Goal: Task Accomplishment & Management: Manage account settings

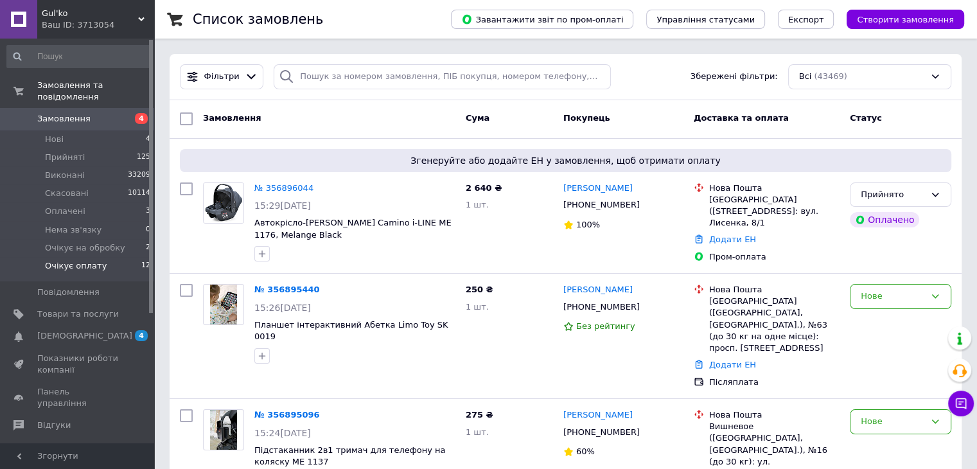
click at [105, 257] on li "Очікує оплату 12" at bounding box center [79, 269] width 158 height 24
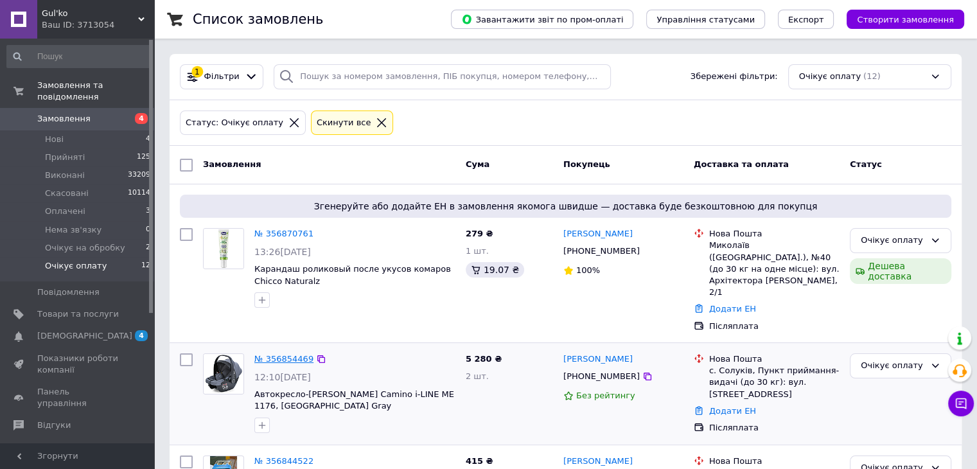
click at [286, 354] on link "№ 356854469" at bounding box center [283, 359] width 59 height 10
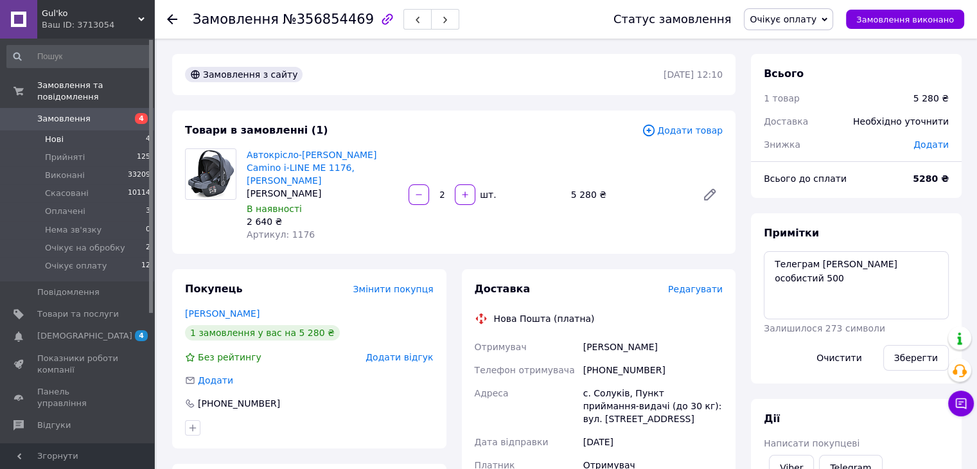
click at [95, 130] on li "Нові 4" at bounding box center [79, 139] width 158 height 18
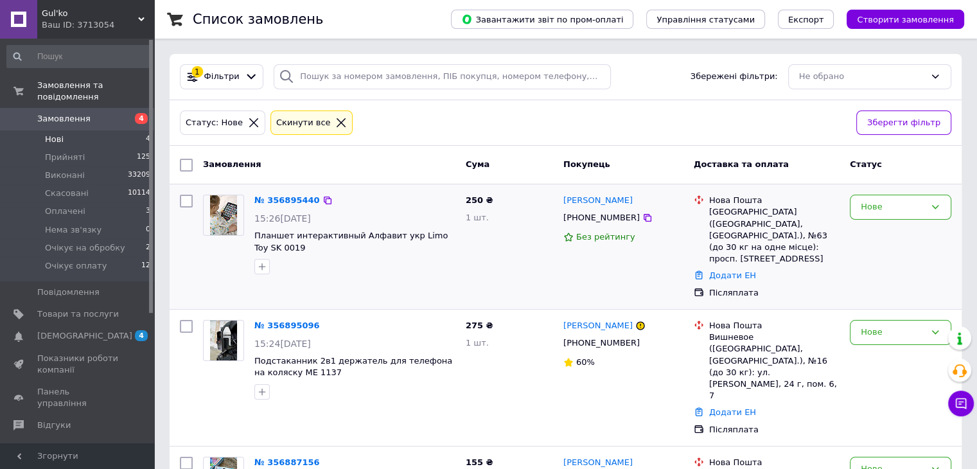
click at [954, 281] on div "Нове" at bounding box center [900, 246] width 112 height 114
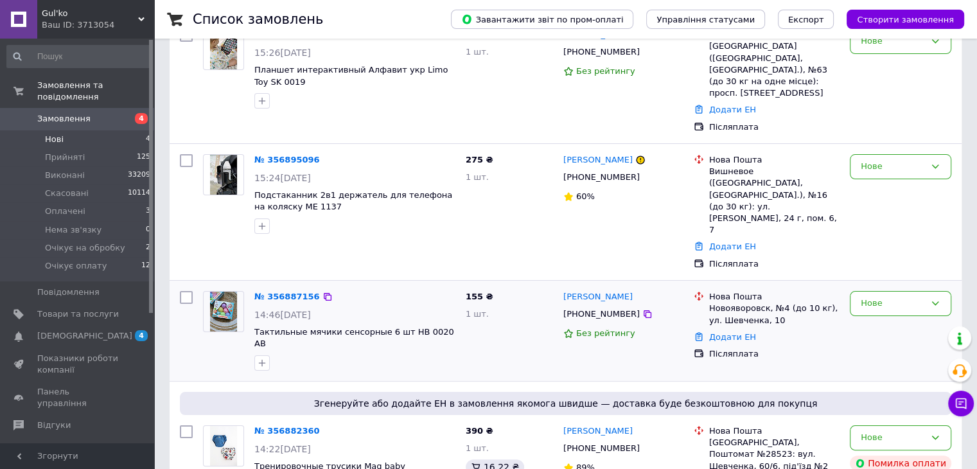
scroll to position [182, 0]
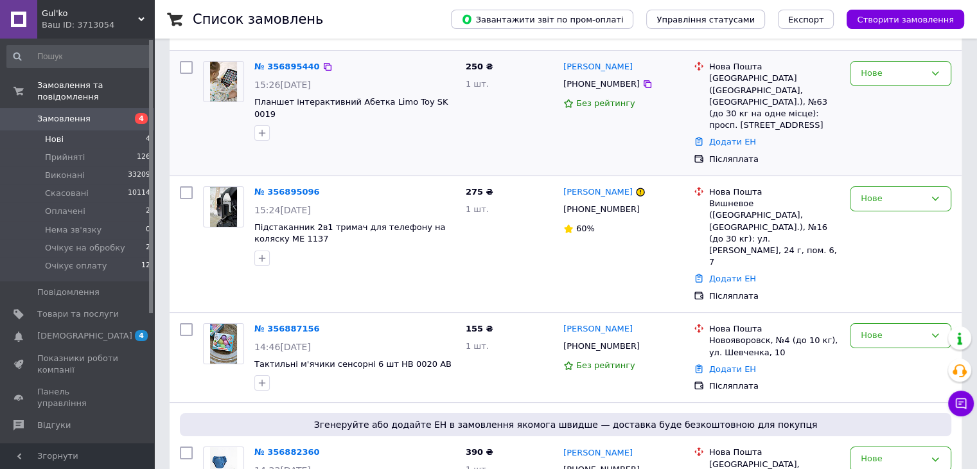
scroll to position [182, 0]
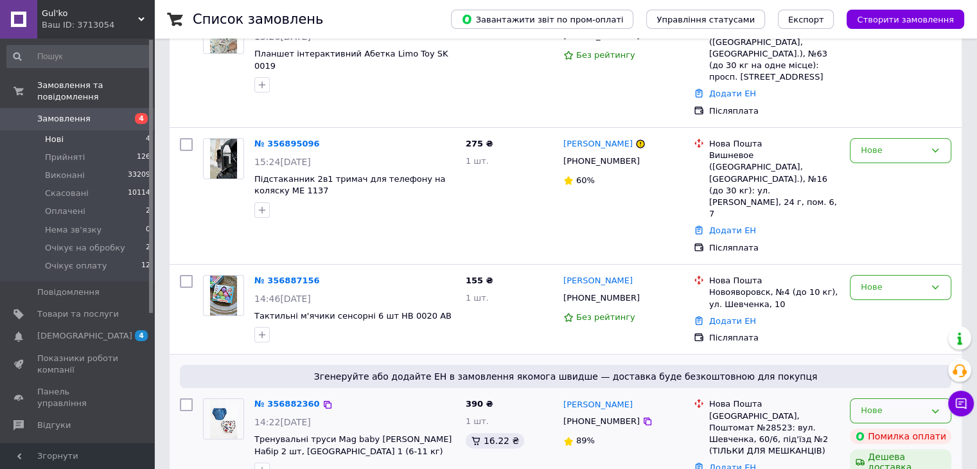
click at [932, 406] on icon at bounding box center [935, 411] width 10 height 10
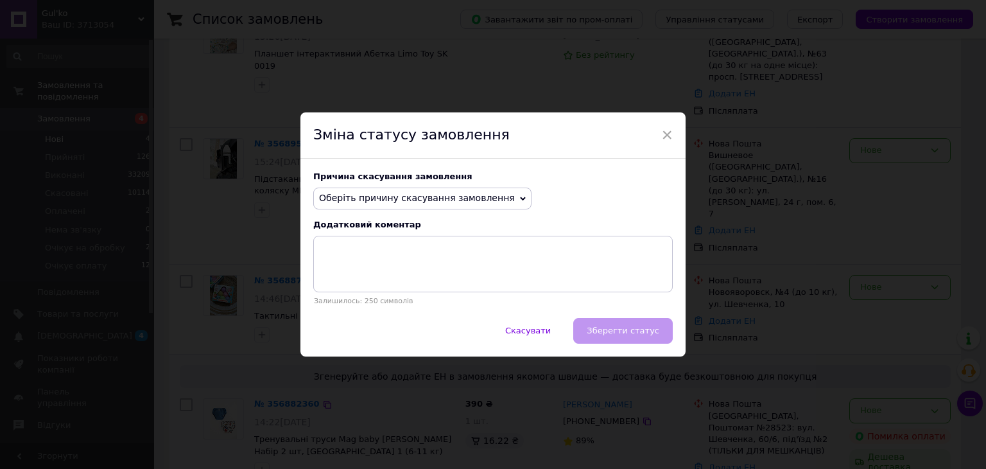
click at [498, 195] on span "Оберіть причину скасування замовлення" at bounding box center [422, 199] width 218 height 22
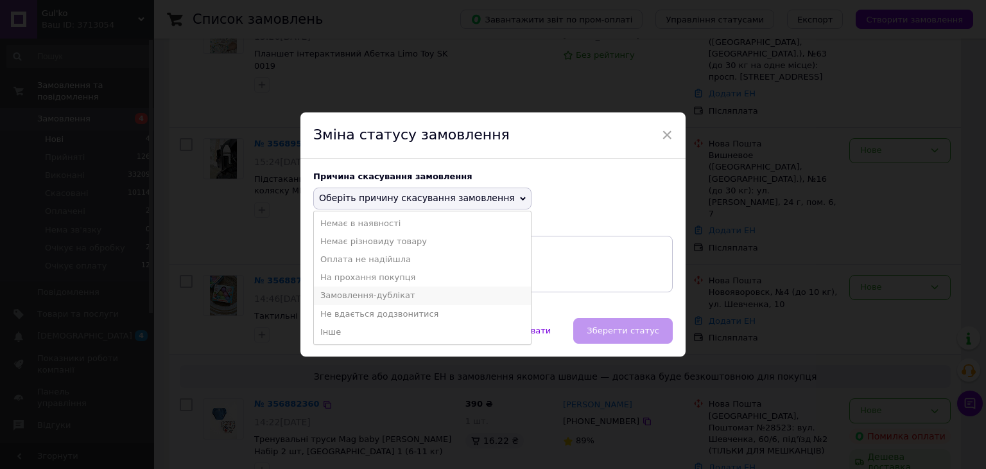
click at [391, 295] on li "Замовлення-дублікат" at bounding box center [422, 295] width 217 height 18
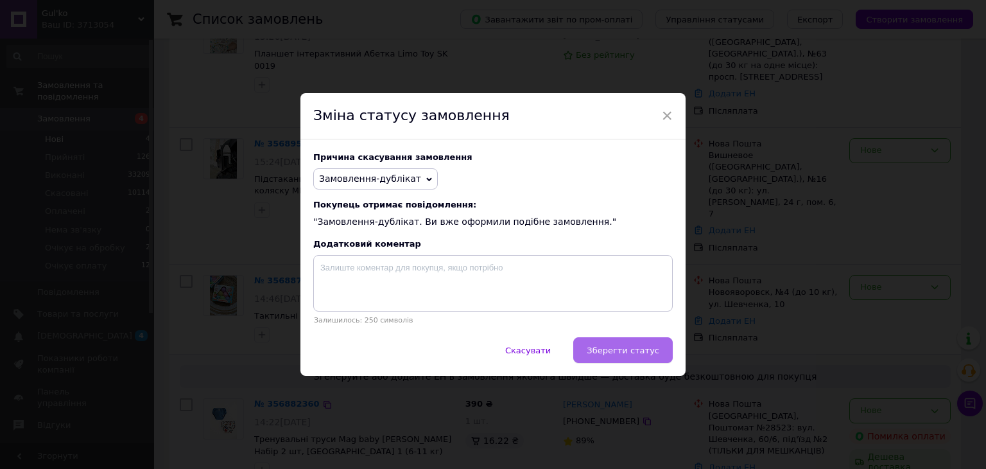
click at [629, 358] on button "Зберегти статус" at bounding box center [623, 350] width 100 height 26
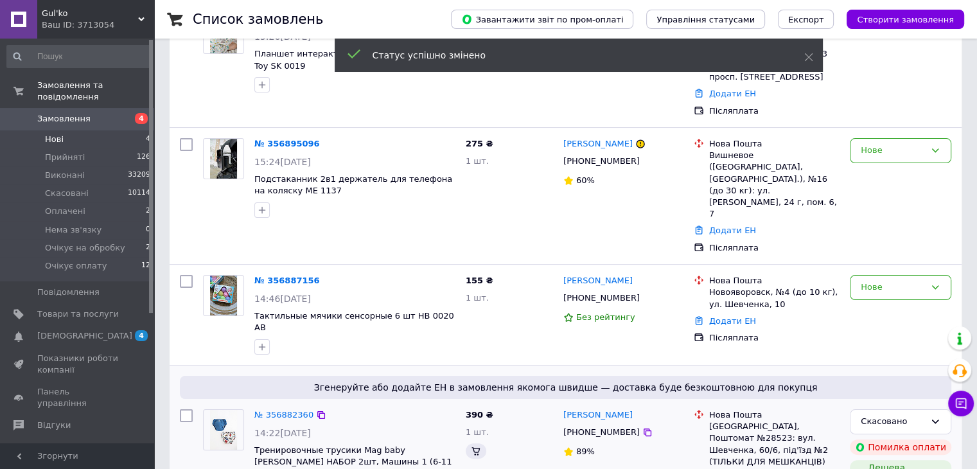
scroll to position [180, 0]
click at [92, 148] on li "Прийняті 126" at bounding box center [79, 157] width 158 height 18
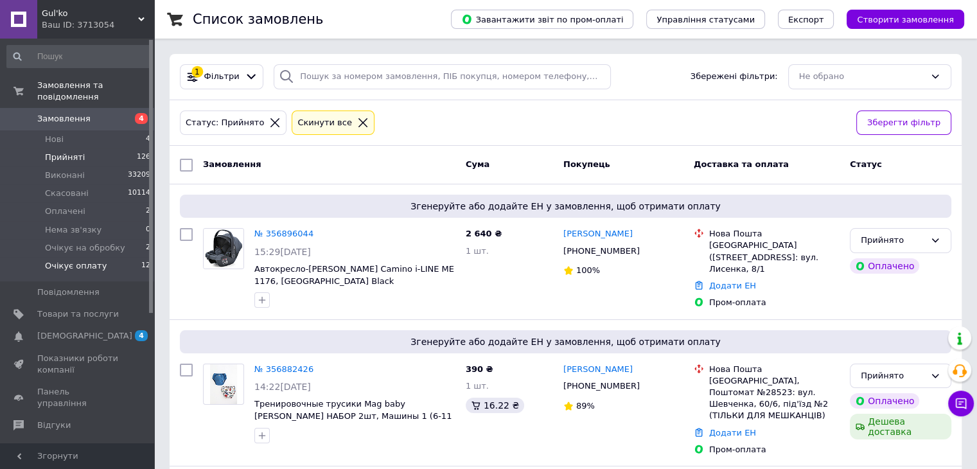
click at [113, 257] on li "Очікує оплату 12" at bounding box center [79, 269] width 158 height 24
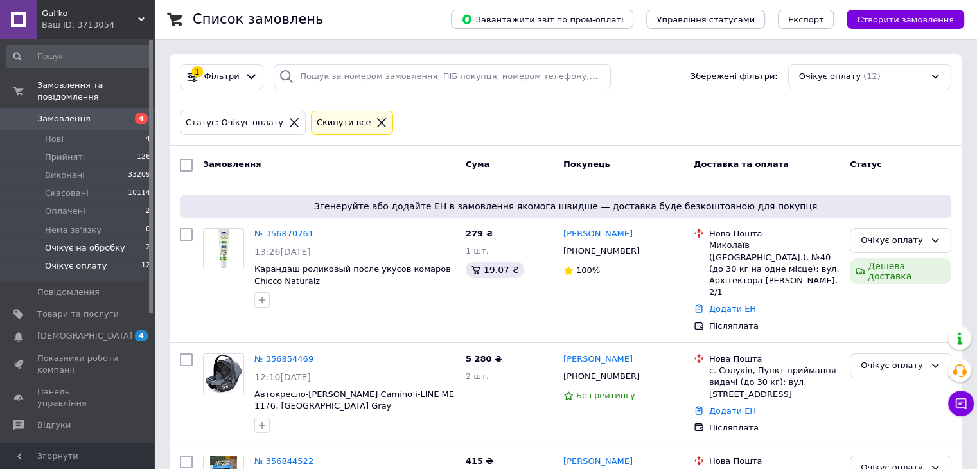
click at [100, 242] on span "Очікує на обробку" at bounding box center [85, 248] width 80 height 12
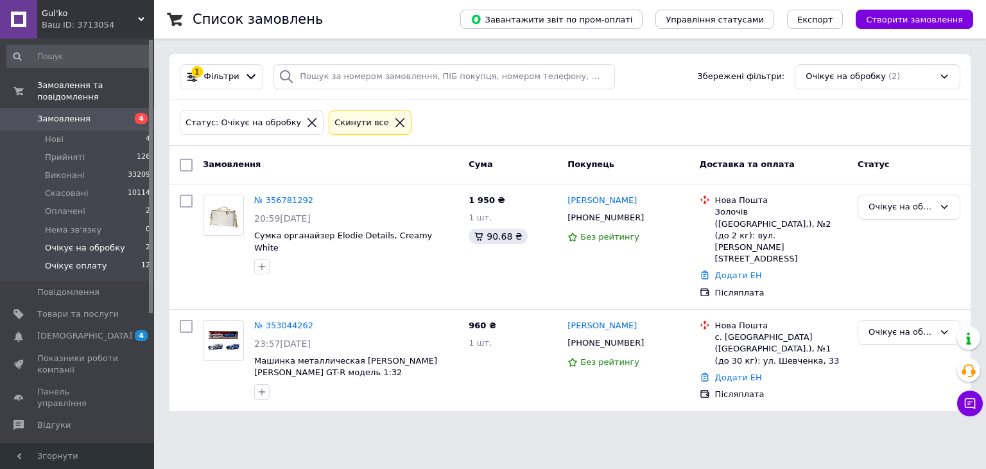
click at [96, 260] on span "Очікує оплату" at bounding box center [76, 266] width 62 height 12
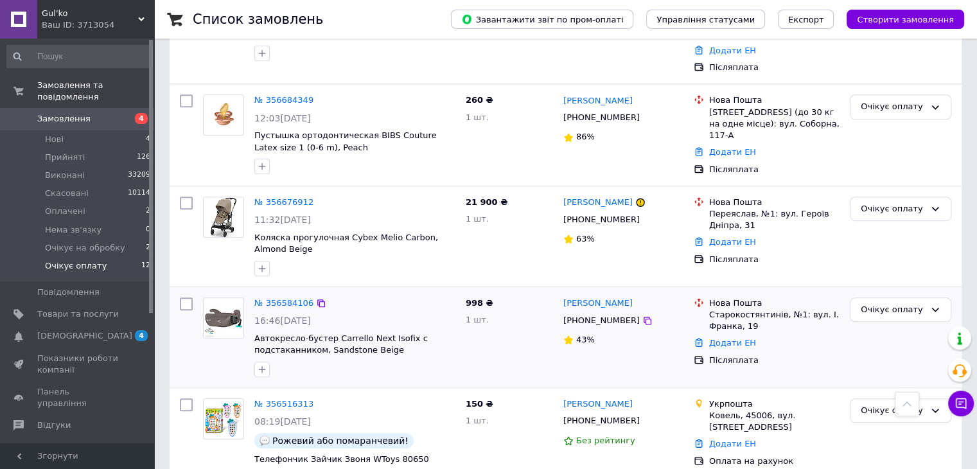
scroll to position [964, 0]
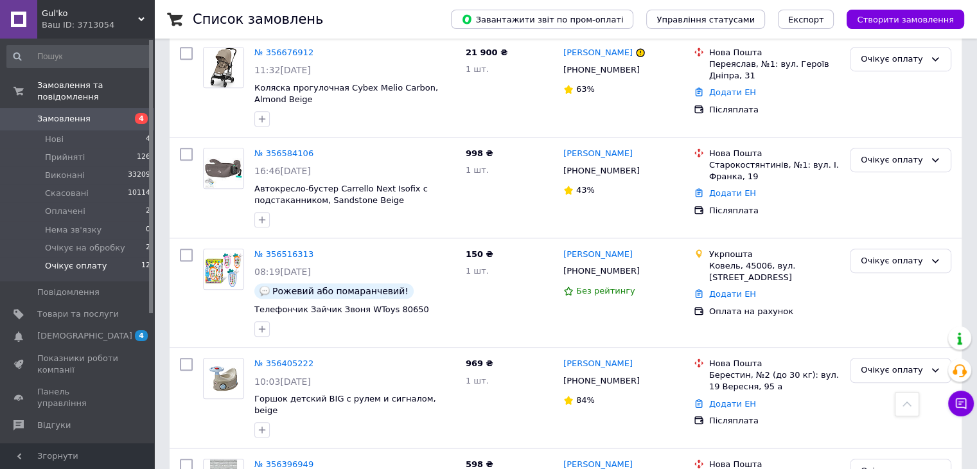
click at [60, 64] on input at bounding box center [78, 56] width 145 height 23
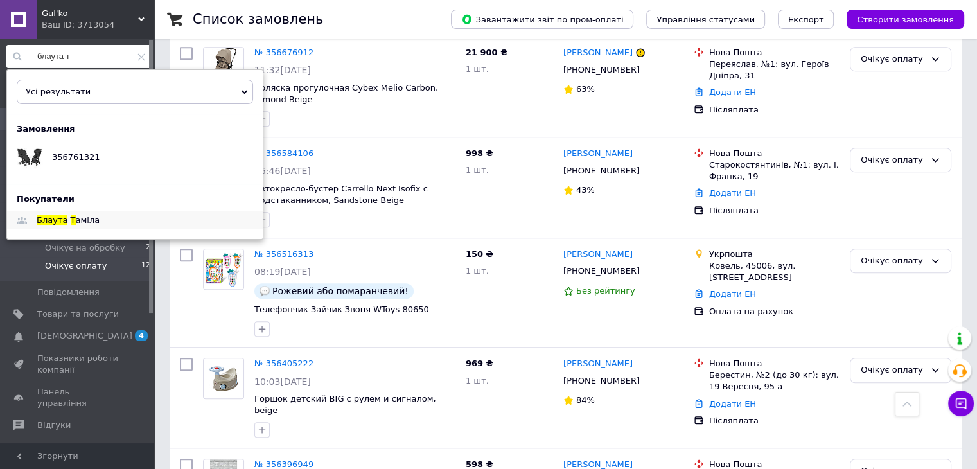
type input "блаута т"
click at [76, 220] on span "аміла" at bounding box center [88, 220] width 24 height 10
click at [382, 31] on div "Список замовлень" at bounding box center [309, 19] width 232 height 39
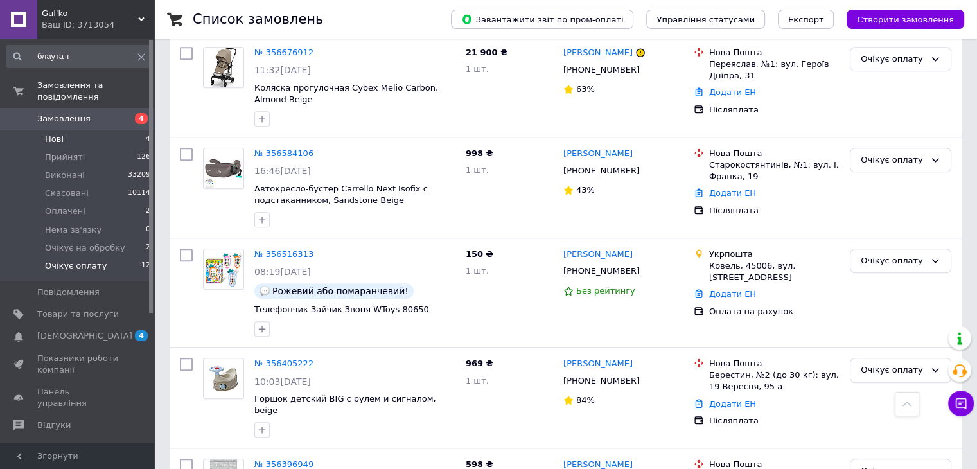
click at [128, 130] on li "Нові 4" at bounding box center [79, 139] width 158 height 18
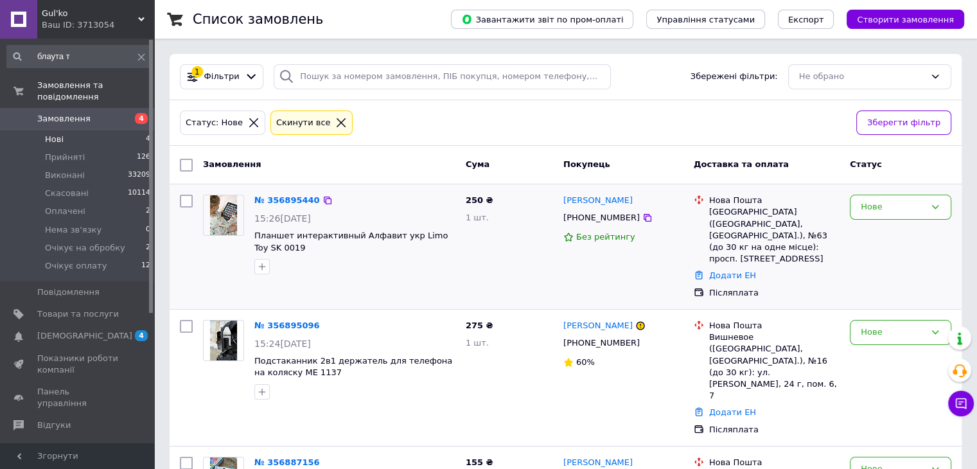
click at [954, 263] on div "Нове" at bounding box center [900, 246] width 112 height 114
click at [86, 242] on span "Очікує на обробку" at bounding box center [85, 248] width 80 height 12
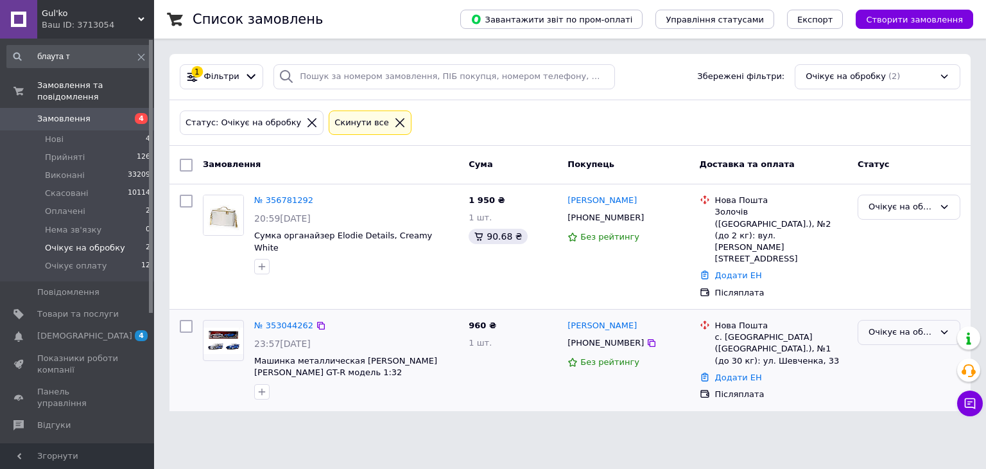
click at [939, 320] on div "Очікує на обробку" at bounding box center [909, 332] width 103 height 25
click at [899, 394] on li "Скасовано" at bounding box center [909, 406] width 101 height 24
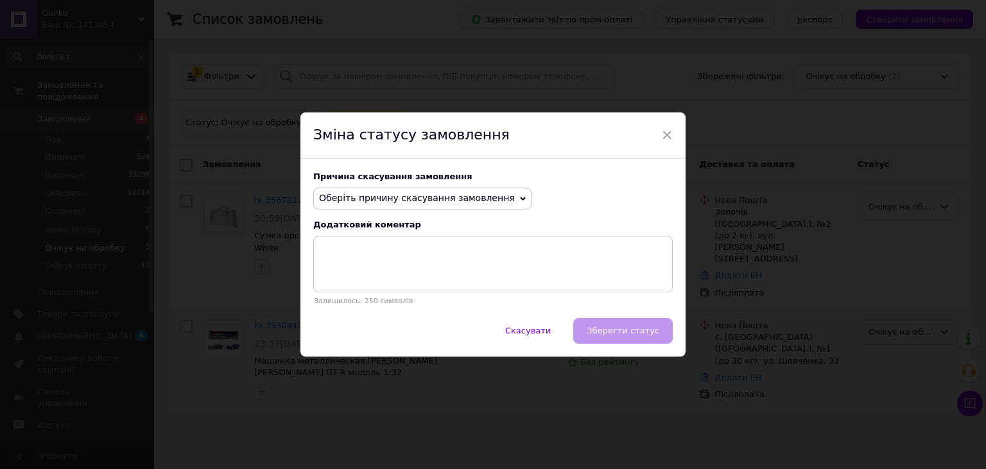
click at [349, 204] on span "Оберіть причину скасування замовлення" at bounding box center [422, 199] width 218 height 22
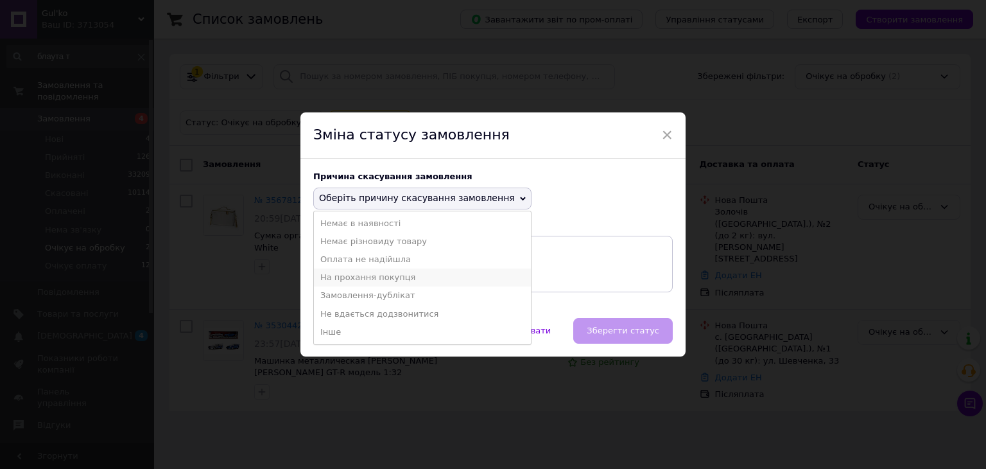
click at [400, 276] on li "На прохання покупця" at bounding box center [422, 277] width 217 height 18
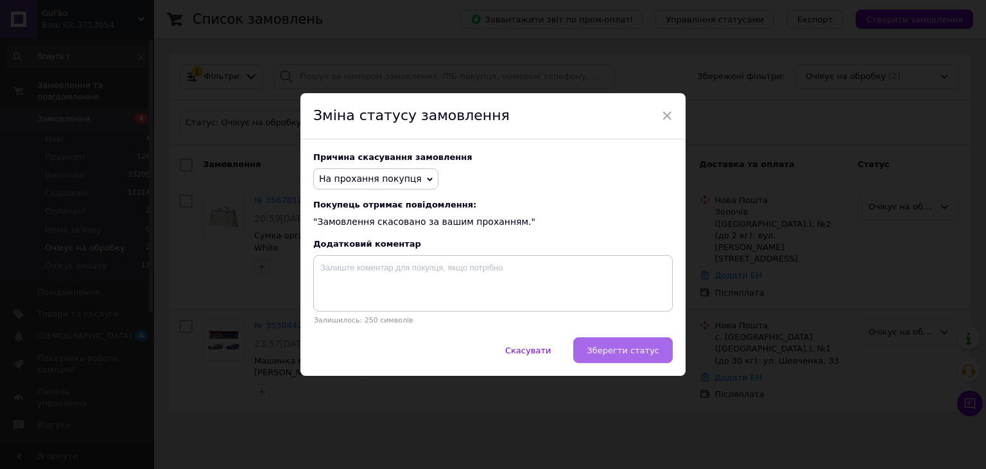
click at [629, 346] on span "Зберегти статус" at bounding box center [623, 350] width 73 height 10
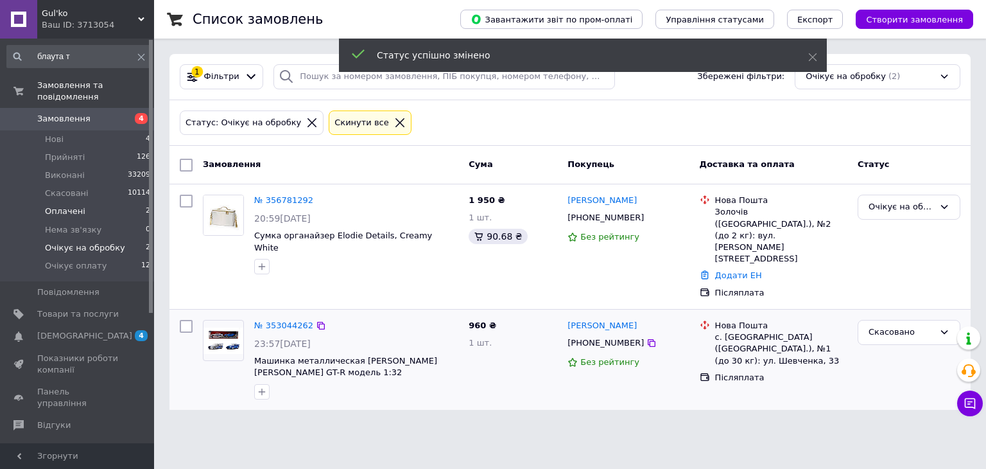
click at [103, 202] on li "Оплачені 2" at bounding box center [79, 211] width 158 height 18
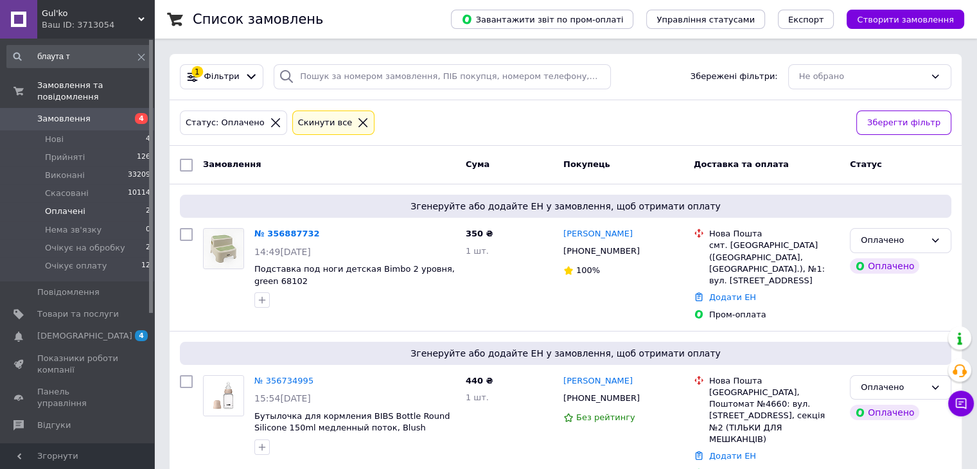
click at [971, 275] on div "Список замовлень Завантажити звіт по пром-оплаті Управління статусами Експорт С…" at bounding box center [565, 252] width 823 height 505
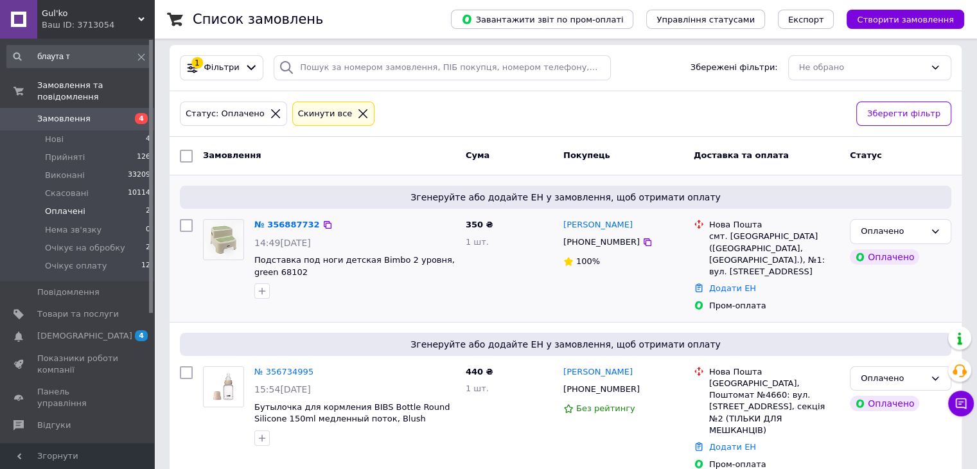
scroll to position [12, 0]
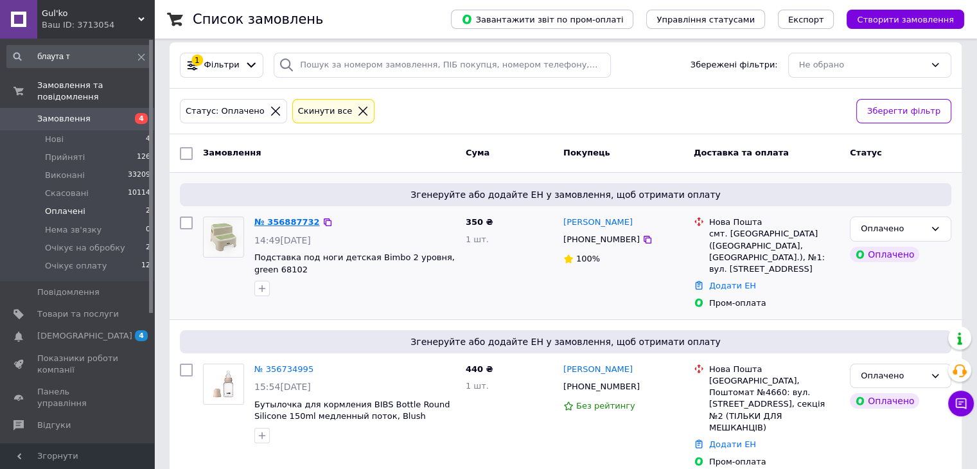
click at [281, 224] on link "№ 356887732" at bounding box center [286, 222] width 65 height 10
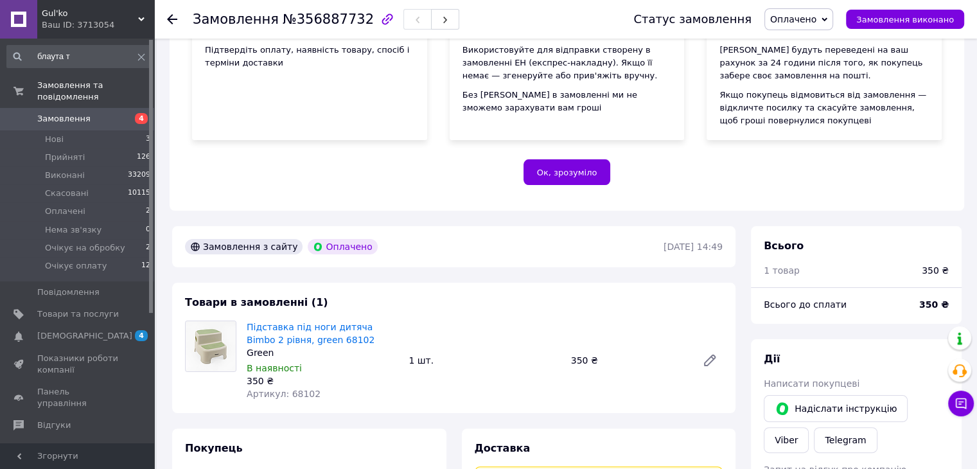
scroll to position [299, 0]
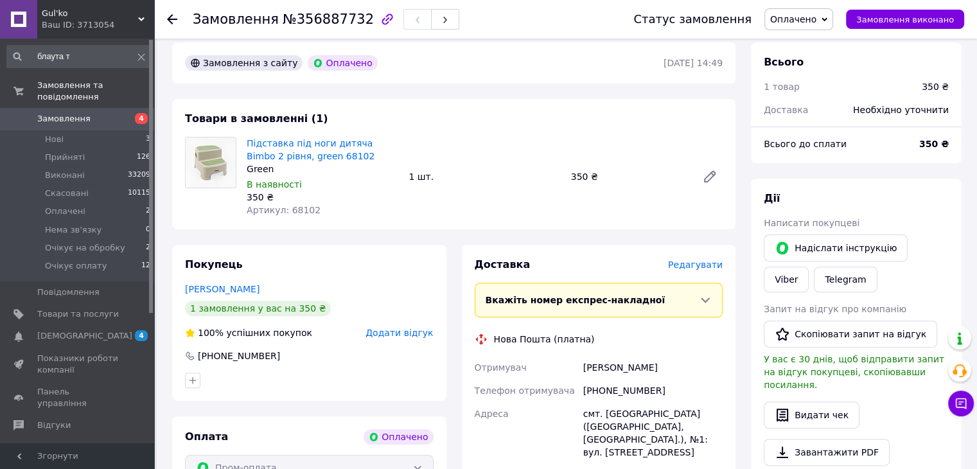
scroll to position [372, 0]
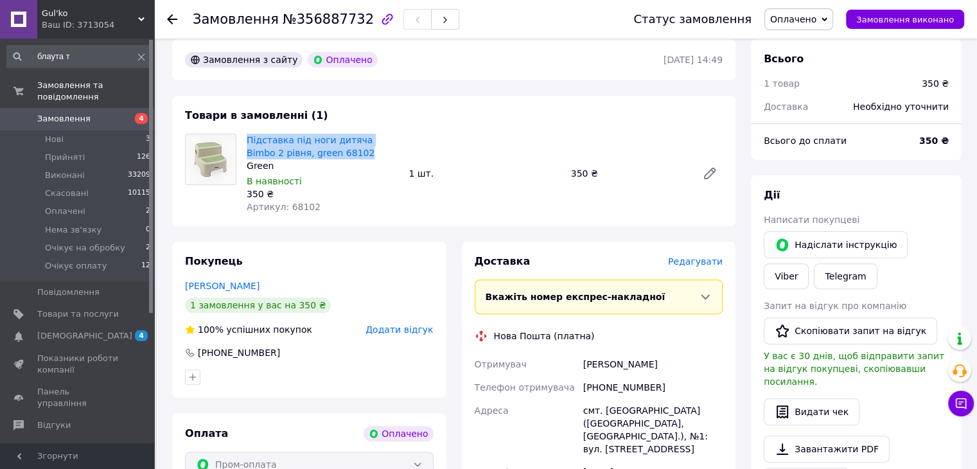
drag, startPoint x: 326, startPoint y: 152, endPoint x: 246, endPoint y: 140, distance: 81.2
click at [246, 140] on div "Підставка під ноги дитяча Bimbo 2 рівня, green 68102 Green В наявності 350 ₴ Ар…" at bounding box center [322, 173] width 162 height 85
copy link "Підставка під ноги дитяча Bimbo 2 рівня, green 68102"
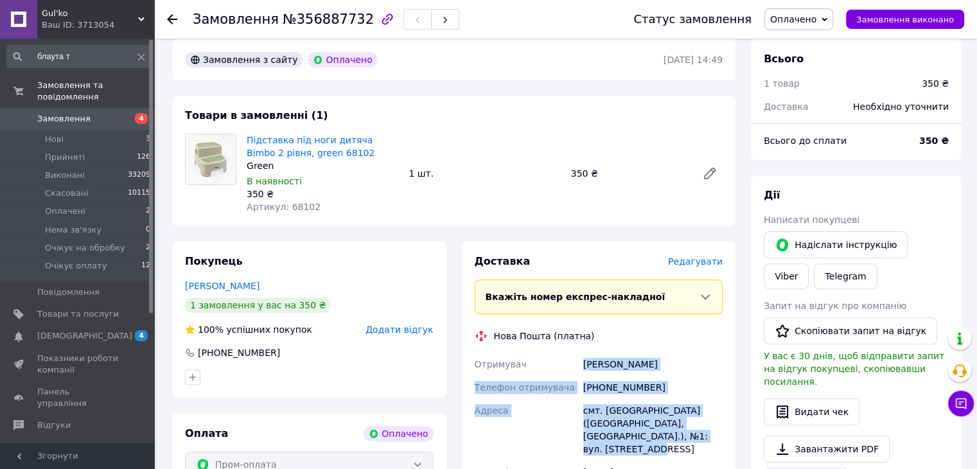
drag, startPoint x: 655, startPoint y: 450, endPoint x: 614, endPoint y: 410, distance: 57.2
click at [584, 367] on div "Отримувач Бурякова Олена Телефон отримувача +380990308153 Адреса смт. Дніпровсь…" at bounding box center [599, 441] width 254 height 177
copy div "Бурякова Олена Телефон отримувача +380990308153 Адреса смт. Дніпровське (Дніпро…"
click at [715, 376] on div "+380990308153" at bounding box center [652, 387] width 144 height 23
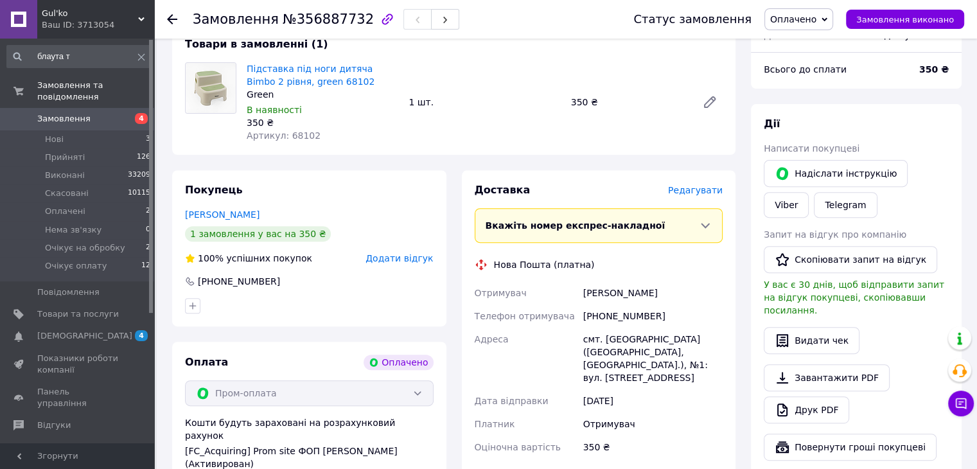
scroll to position [451, 0]
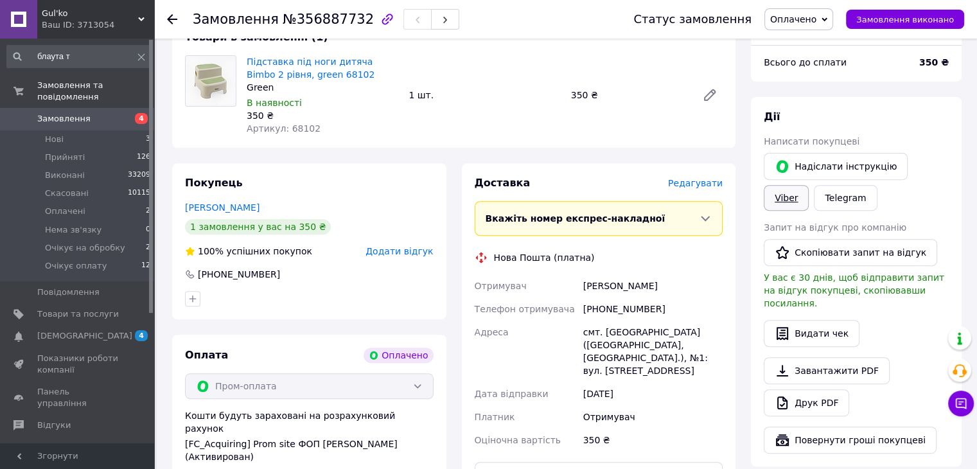
click at [808, 185] on link "Viber" at bounding box center [786, 198] width 45 height 26
click at [936, 205] on div "Надіслати інструкцію Viber Telegram" at bounding box center [856, 181] width 190 height 63
click at [112, 130] on li "Нові 3" at bounding box center [79, 139] width 158 height 18
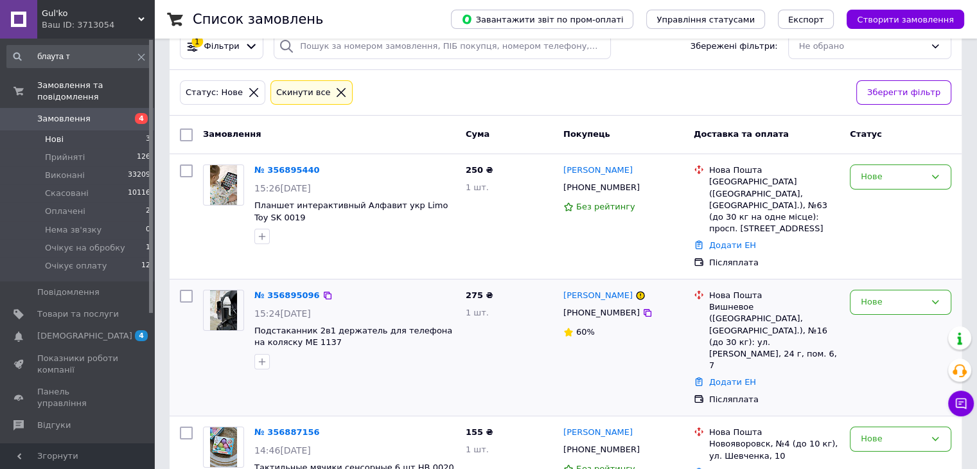
scroll to position [46, 0]
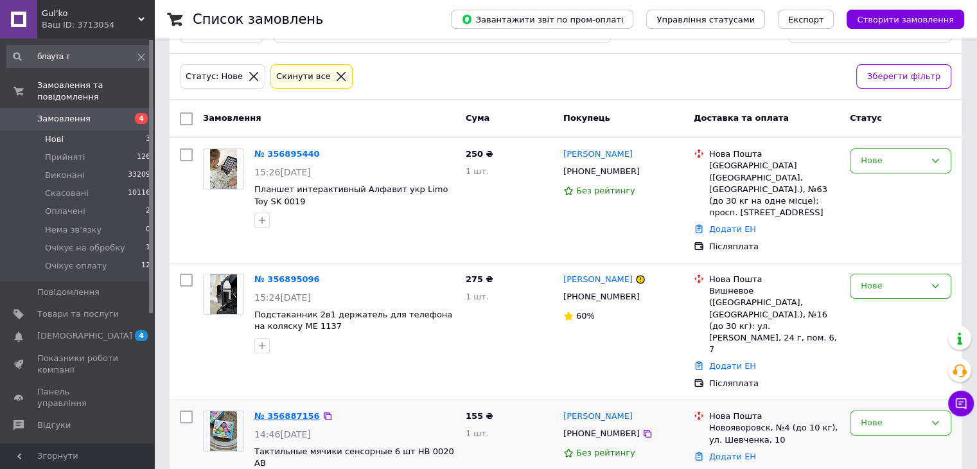
click at [284, 411] on link "№ 356887156" at bounding box center [286, 416] width 65 height 10
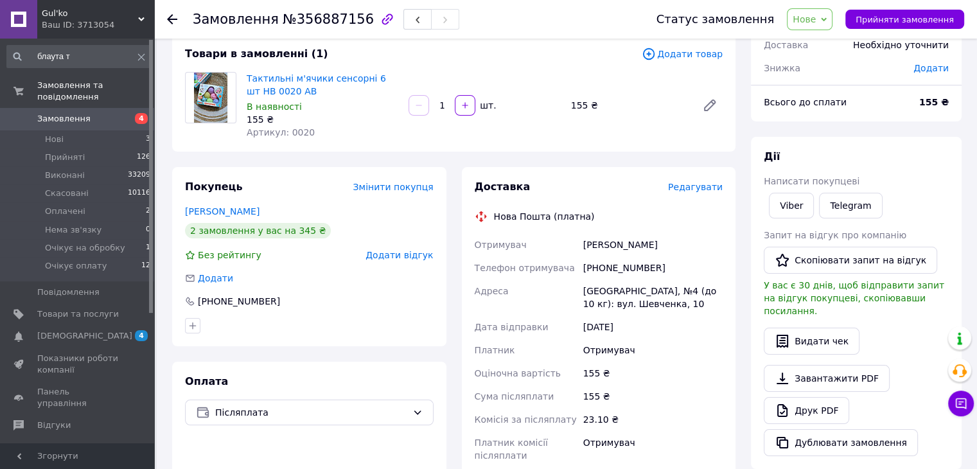
scroll to position [80, 0]
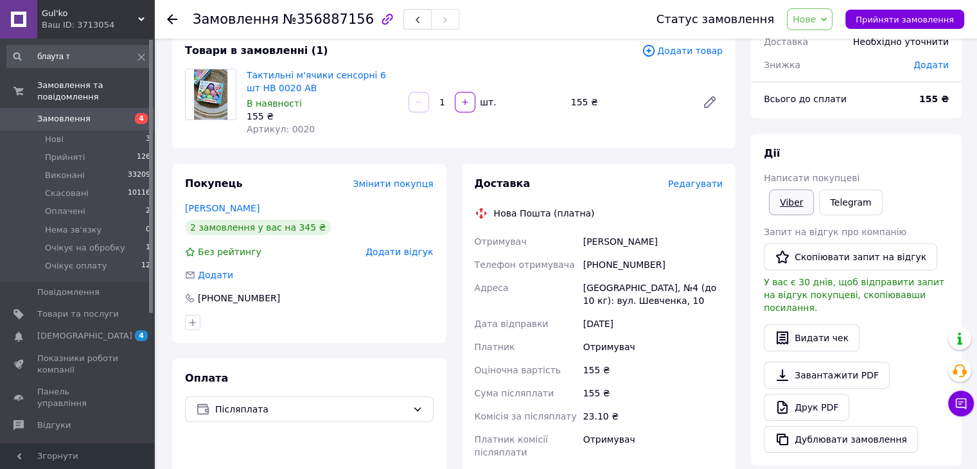
click at [791, 204] on link "Viber" at bounding box center [791, 202] width 45 height 26
click at [972, 293] on div "Замовлення №356887156 Статус замовлення Нове Прийнято Виконано Скасовано Оплаче…" at bounding box center [567, 375] width 820 height 833
click at [817, 30] on div "Статус замовлення Нове Прийнято Виконано Скасовано Оплачено Нема зв'язку Очікує…" at bounding box center [797, 19] width 333 height 39
click at [830, 31] on div "Статус замовлення Нове Прийнято Виконано Скасовано Оплачено Нема зв'язку Очікує…" at bounding box center [797, 19] width 333 height 39
click at [828, 21] on span "Нове" at bounding box center [810, 19] width 46 height 22
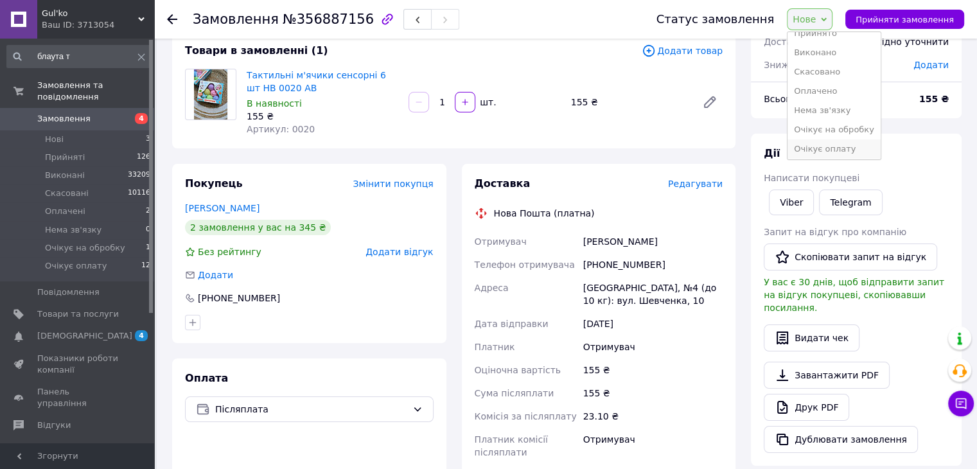
scroll to position [13, 0]
click at [852, 150] on li "Очікує оплату" at bounding box center [833, 146] width 93 height 19
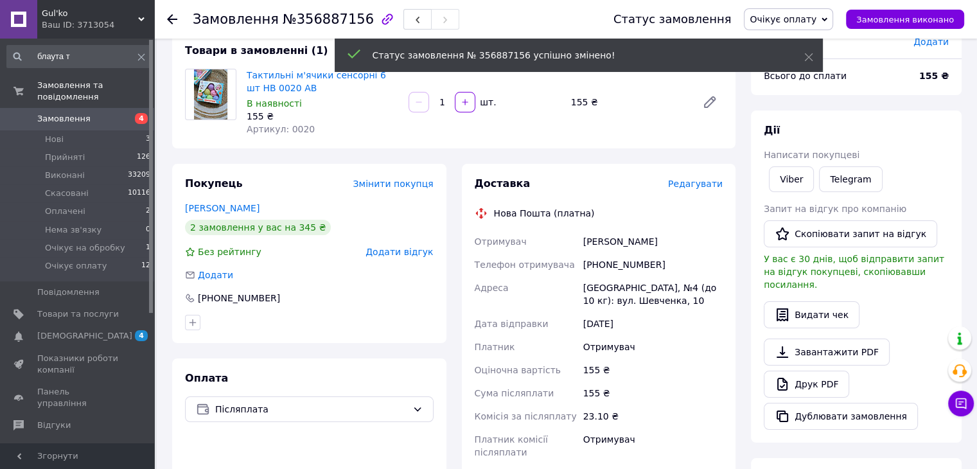
click at [110, 202] on li "Оплачені 2" at bounding box center [79, 211] width 158 height 18
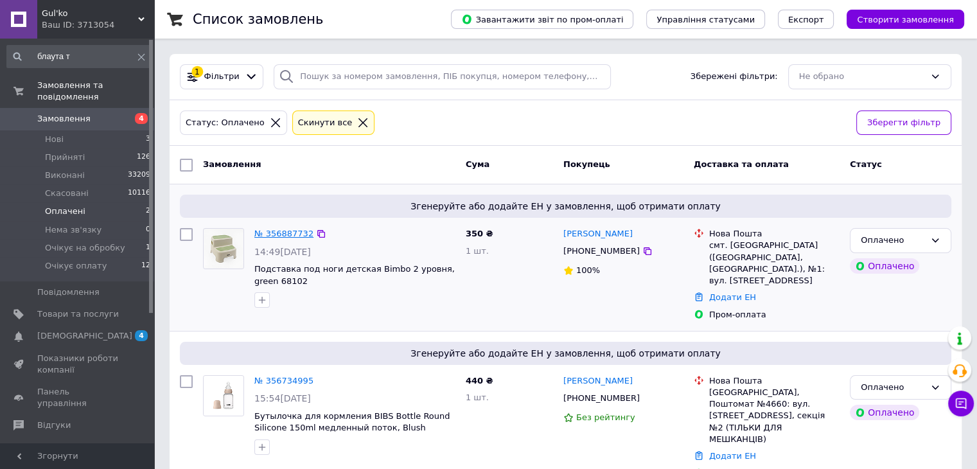
click at [288, 237] on link "№ 356887732" at bounding box center [283, 234] width 59 height 10
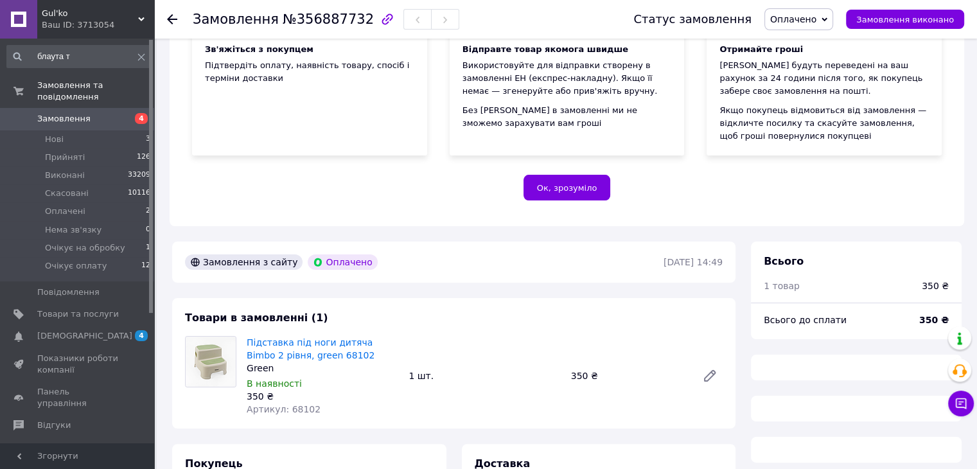
scroll to position [299, 0]
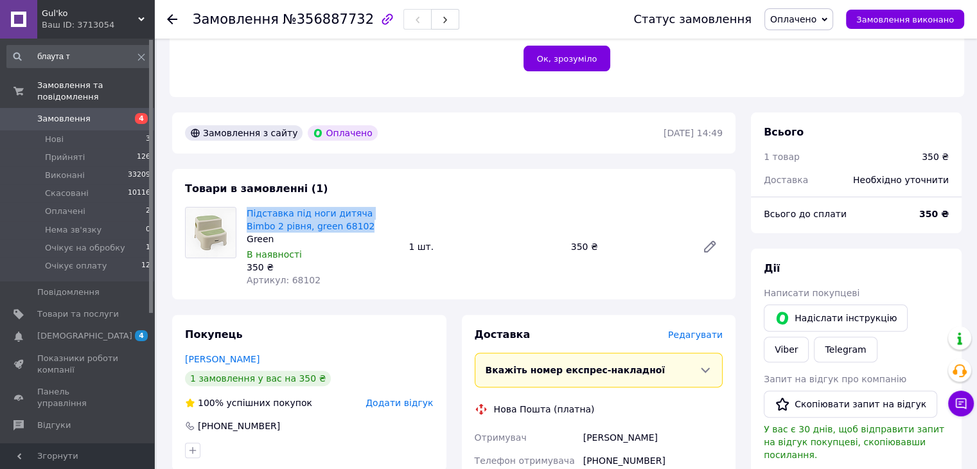
drag, startPoint x: 327, startPoint y: 232, endPoint x: 242, endPoint y: 215, distance: 87.1
click at [242, 215] on div "Підставка під ноги дитяча Bimbo 2 рівня, green 68102 Green В наявності 350 ₴ Ар…" at bounding box center [322, 246] width 162 height 85
copy link "Підставка під ноги дитяча Bimbo 2 рівня, green 68102"
click at [698, 430] on div "Бурякова Олена" at bounding box center [652, 437] width 144 height 23
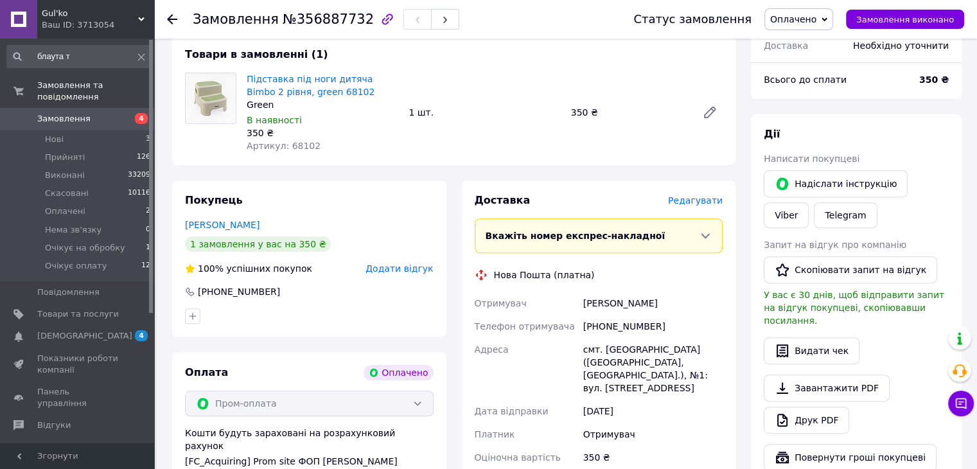
scroll to position [599, 0]
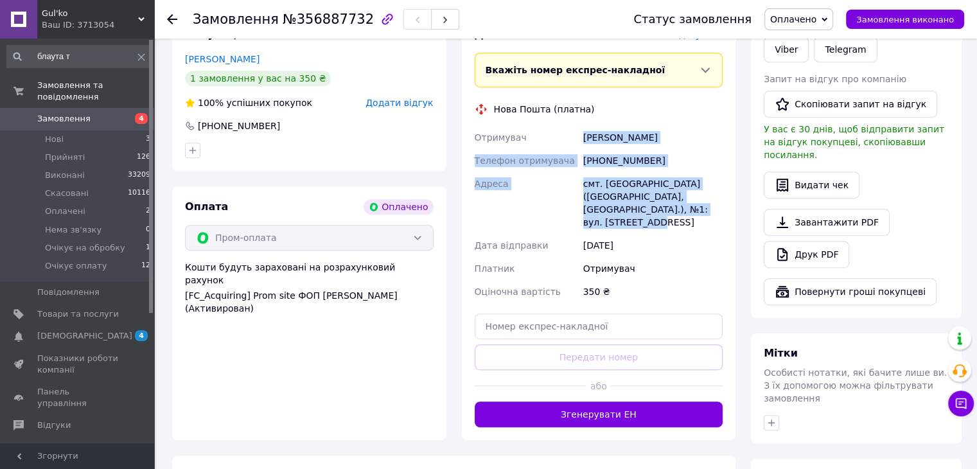
drag, startPoint x: 656, startPoint y: 225, endPoint x: 584, endPoint y: 142, distance: 110.6
click at [584, 142] on div "Отримувач Бурякова Олена Телефон отримувача +380990308153 Адреса смт. Дніпровсь…" at bounding box center [599, 214] width 254 height 177
copy div "Бурякова Олена Телефон отримувача +380990308153 Адреса смт. Дніпровське (Дніпро…"
click at [815, 14] on span "Оплачено" at bounding box center [793, 19] width 46 height 10
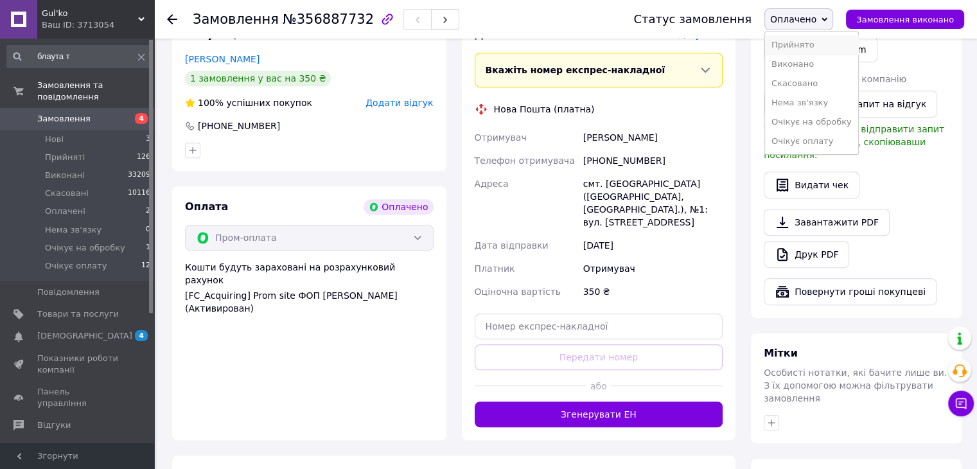
click at [814, 47] on li "Прийнято" at bounding box center [811, 44] width 93 height 19
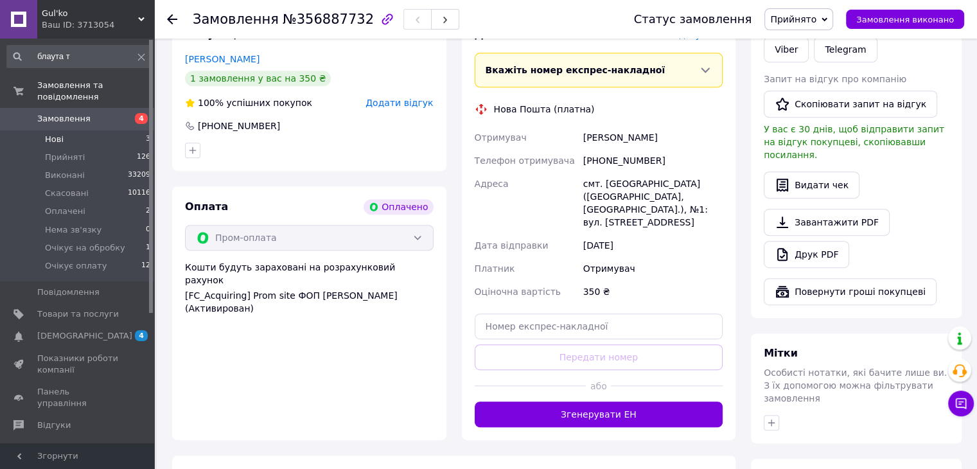
click at [103, 130] on li "Нові 3" at bounding box center [79, 139] width 158 height 18
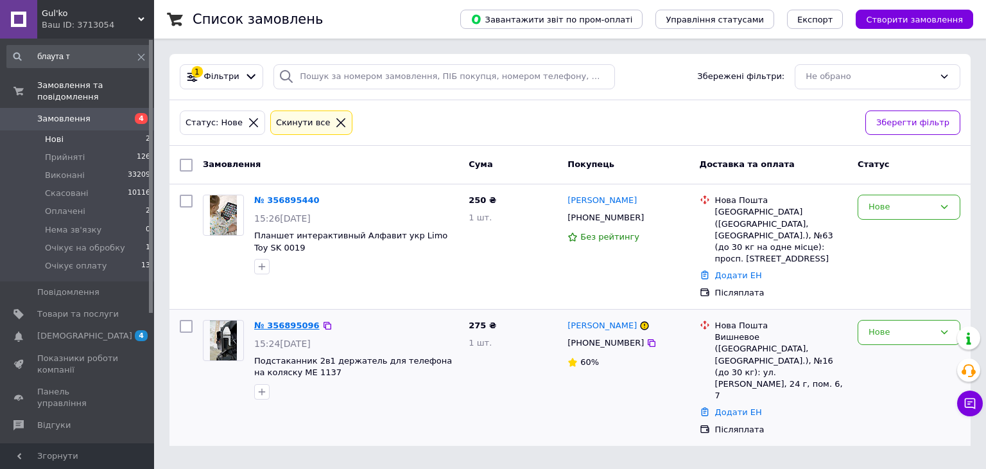
click at [287, 320] on link "№ 356895096" at bounding box center [286, 325] width 65 height 10
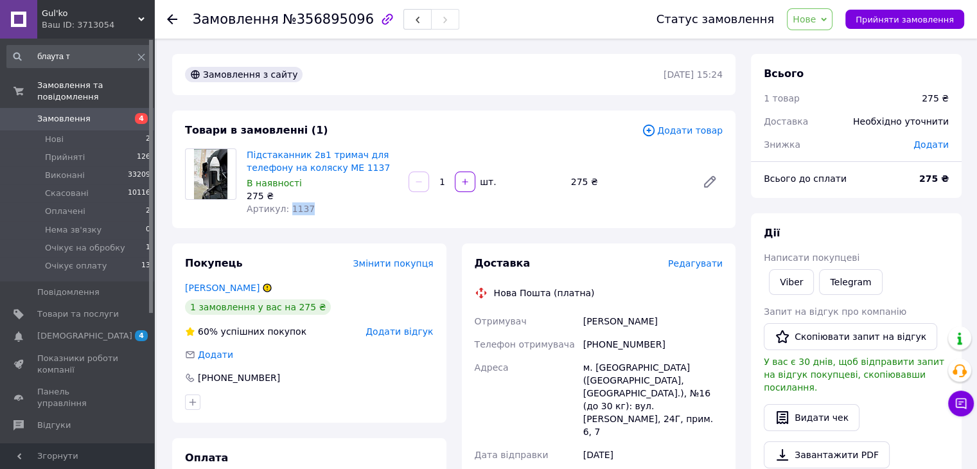
drag, startPoint x: 284, startPoint y: 205, endPoint x: 310, endPoint y: 211, distance: 27.1
click at [310, 211] on div "Артикул: 1137" at bounding box center [323, 208] width 152 height 13
click at [311, 211] on div "Артикул: 1137" at bounding box center [323, 208] width 152 height 13
copy span "1137"
click at [564, 142] on div "Товари в замовленні (1) Додати товар Підстаканник 2в1 тримач для телефону на ко…" at bounding box center [453, 169] width 563 height 118
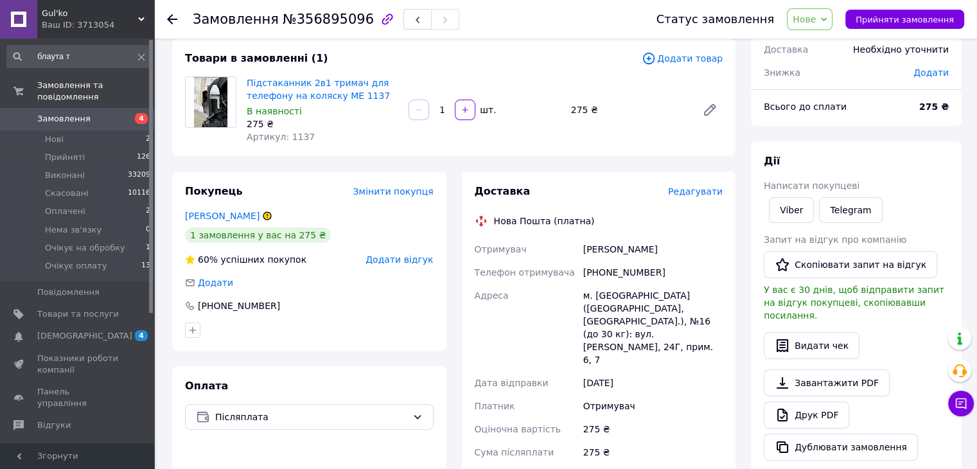
scroll to position [78, 0]
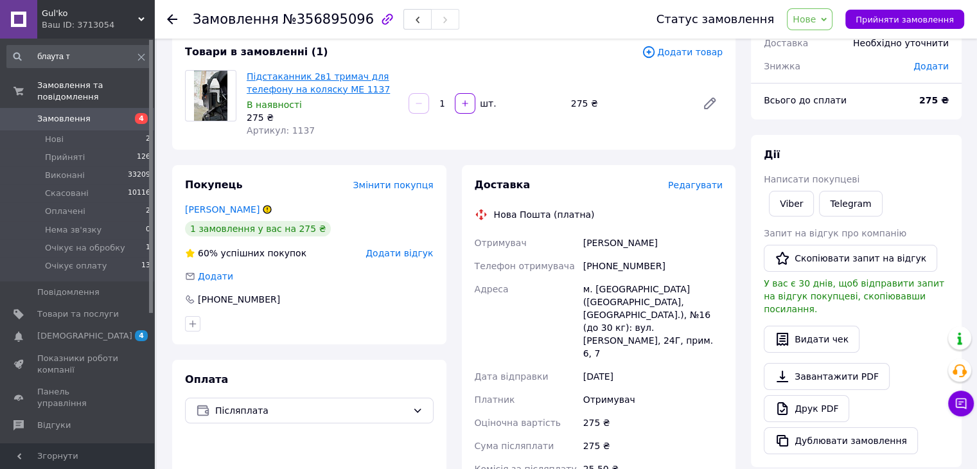
click at [313, 90] on link "Підстаканник 2в1 тримач для телефону на коляску ME 1137" at bounding box center [318, 82] width 143 height 23
click at [349, 121] on div "275 ₴" at bounding box center [323, 117] width 152 height 13
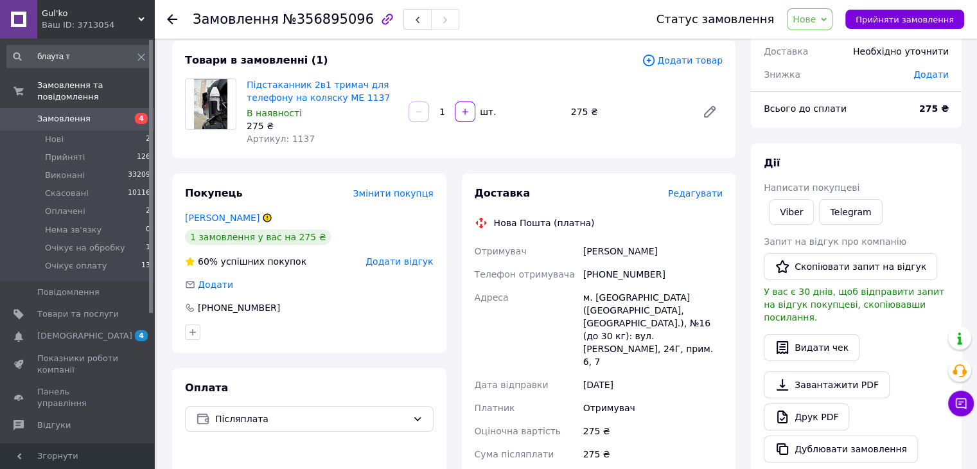
scroll to position [71, 0]
click at [782, 210] on link "Viber" at bounding box center [791, 211] width 45 height 26
click at [729, 446] on div "Доставка Редагувати Нова Пошта (платна) Отримувач Ліщинська Олена Телефон отрим…" at bounding box center [599, 416] width 274 height 488
click at [816, 15] on span "Нове" at bounding box center [803, 19] width 23 height 10
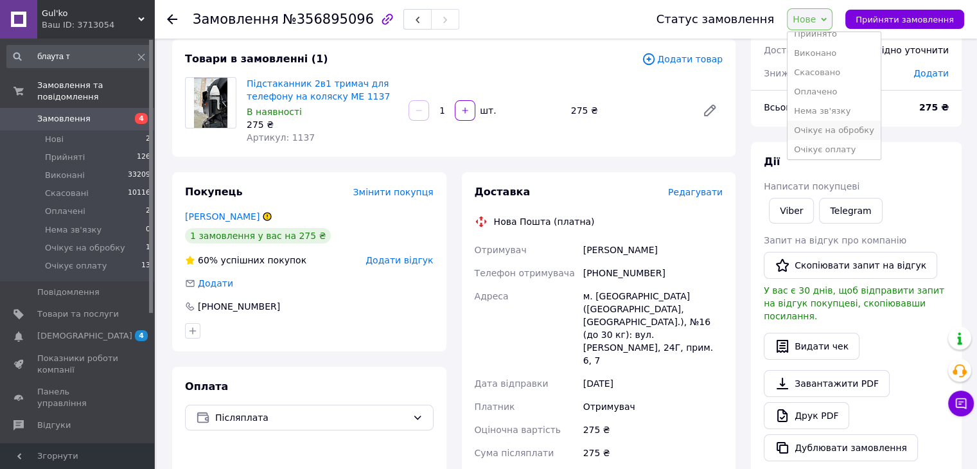
scroll to position [13, 0]
click at [855, 145] on li "Очікує оплату" at bounding box center [833, 146] width 93 height 19
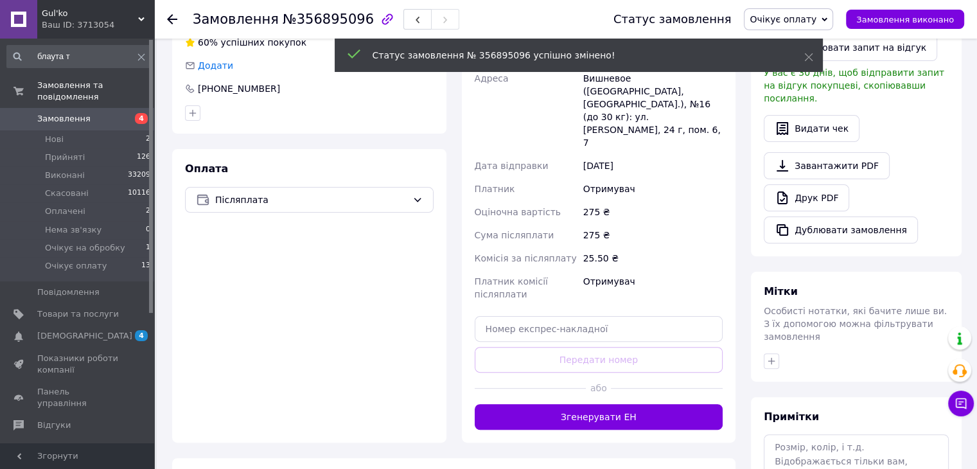
scroll to position [375, 0]
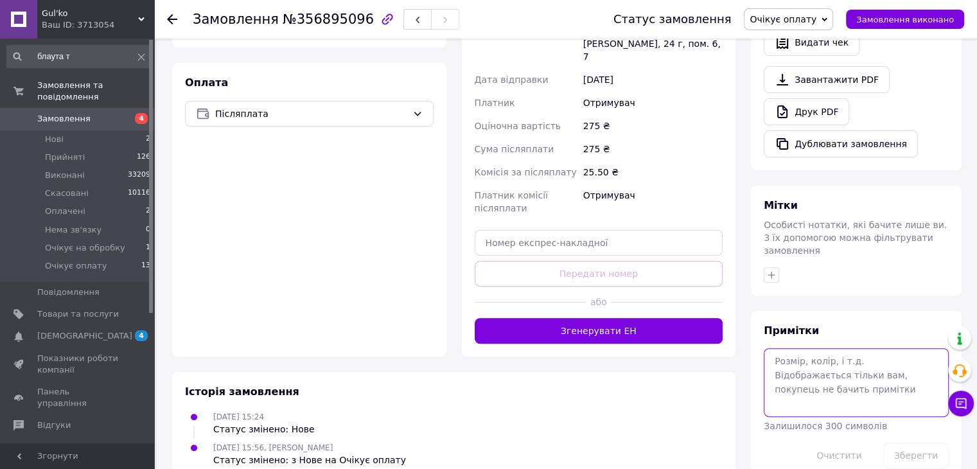
click at [793, 356] on textarea at bounding box center [856, 382] width 185 height 68
type textarea "вайбер 6"
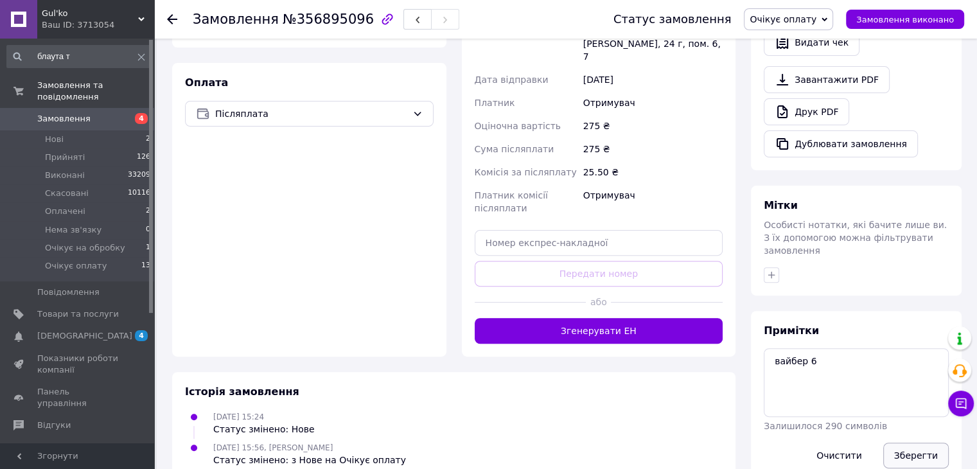
click at [912, 442] on button "Зберегти" at bounding box center [915, 455] width 65 height 26
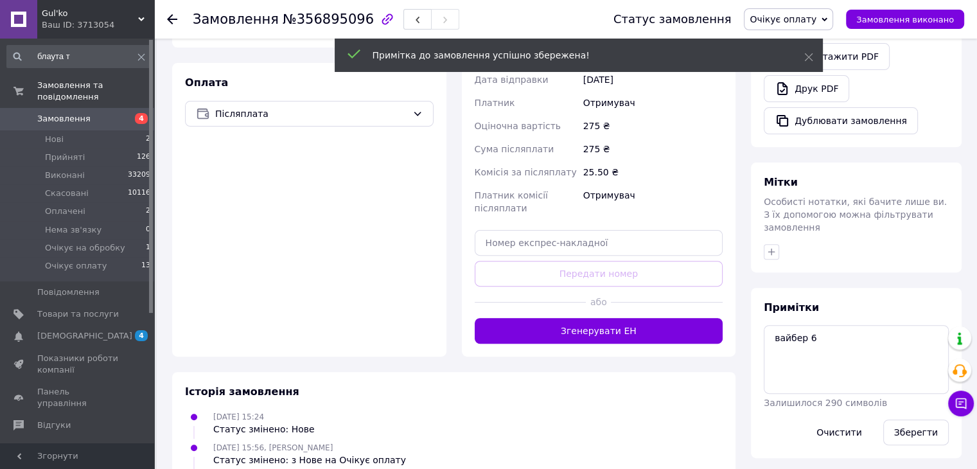
click at [816, 22] on span "Очікує оплату" at bounding box center [782, 19] width 67 height 10
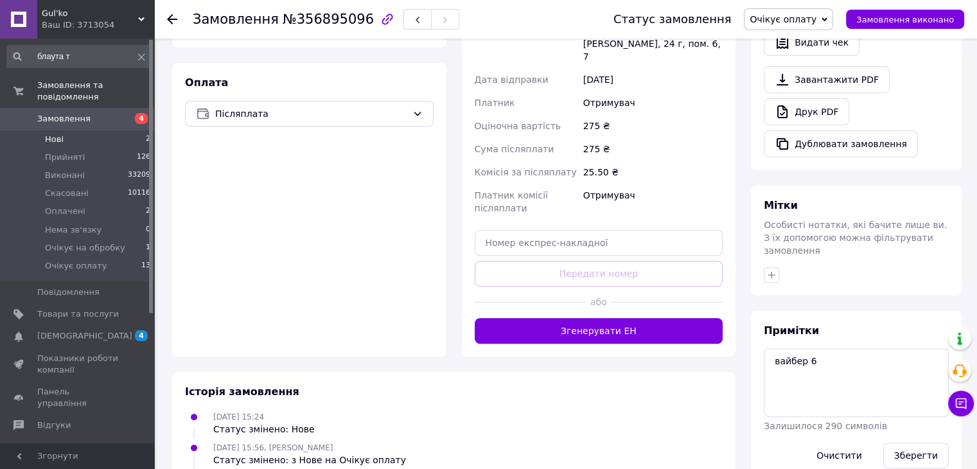
click at [135, 130] on li "Нові 2" at bounding box center [79, 139] width 158 height 18
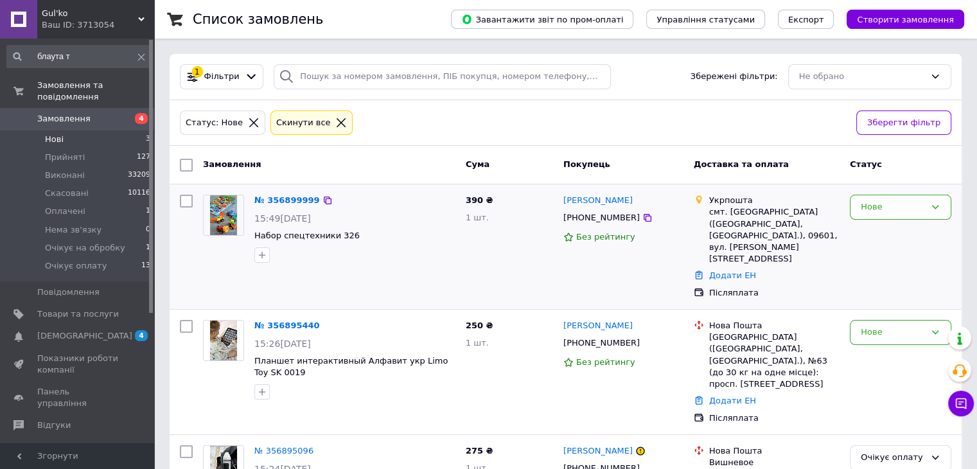
scroll to position [58, 0]
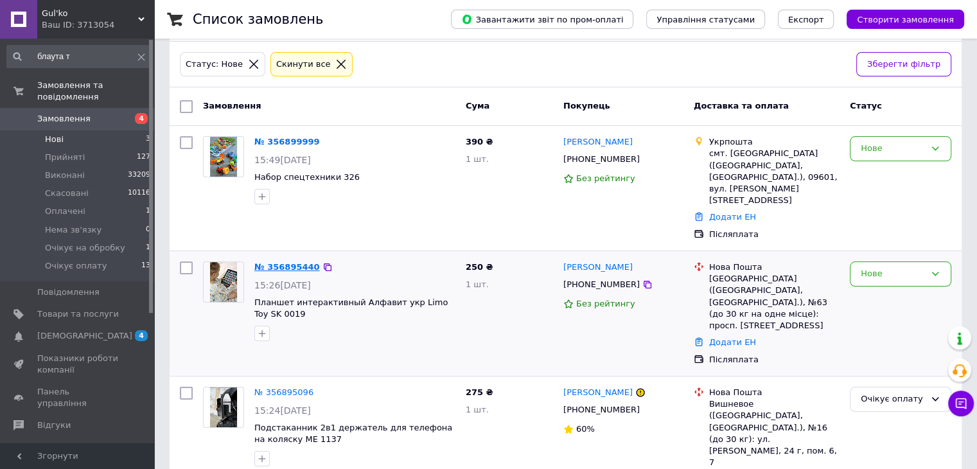
click at [279, 262] on link "№ 356895440" at bounding box center [286, 267] width 65 height 10
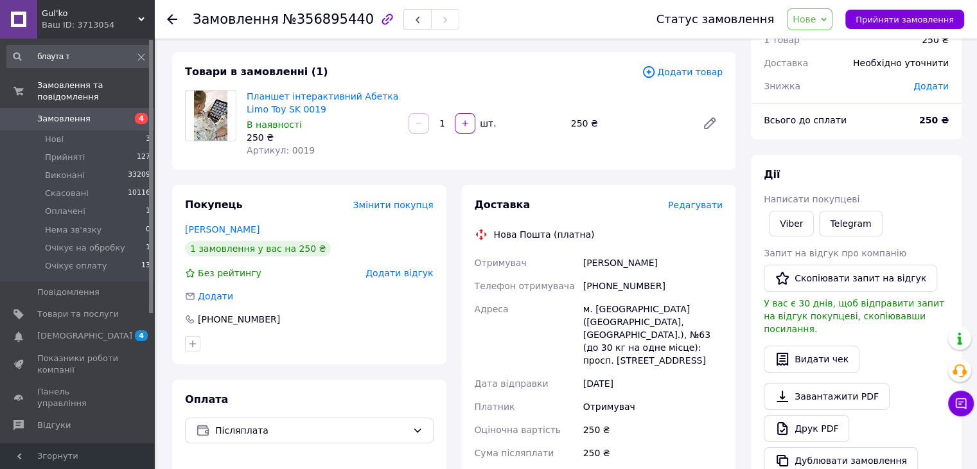
click at [179, 23] on div at bounding box center [180, 19] width 26 height 39
click at [170, 17] on use at bounding box center [172, 19] width 10 height 10
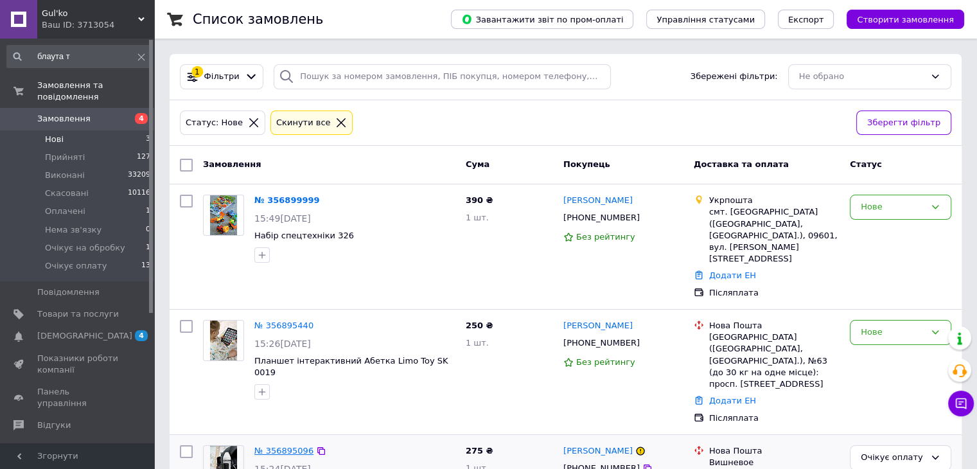
click at [286, 446] on link "№ 356895096" at bounding box center [283, 451] width 59 height 10
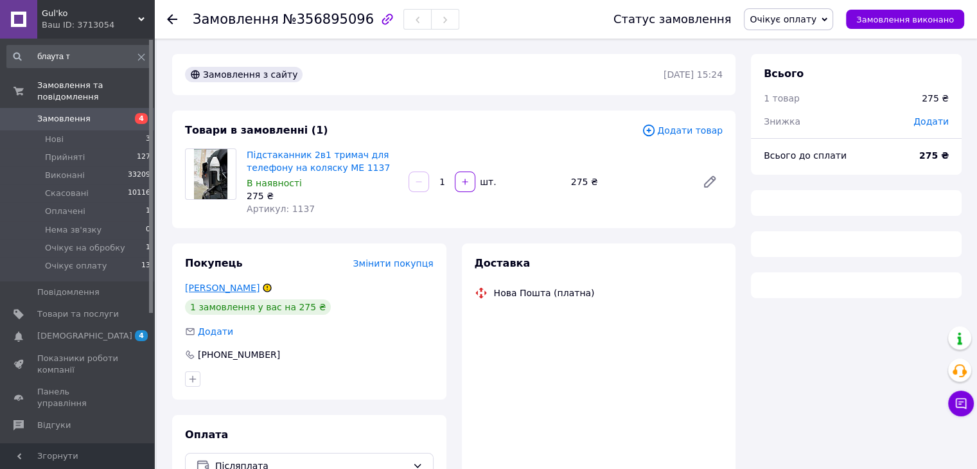
click at [228, 288] on link "Ліщинська Олена" at bounding box center [222, 288] width 74 height 10
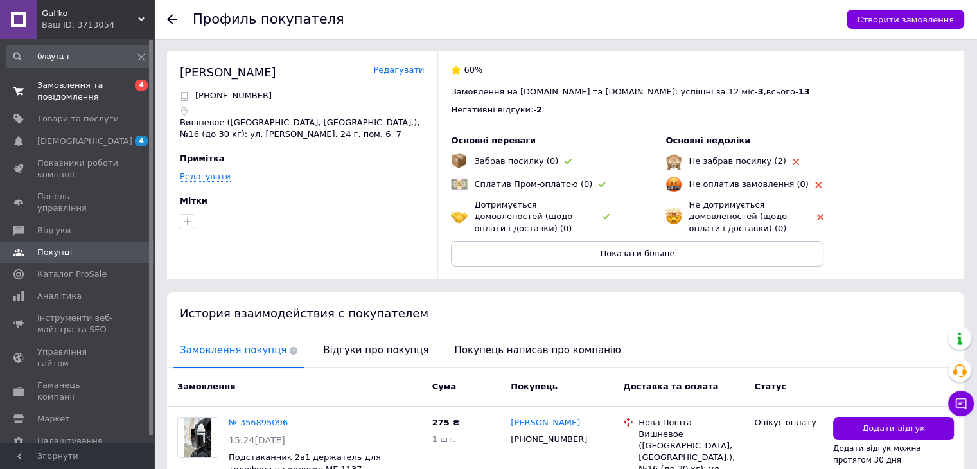
click at [80, 94] on span "Замовлення та повідомлення" at bounding box center [78, 91] width 82 height 23
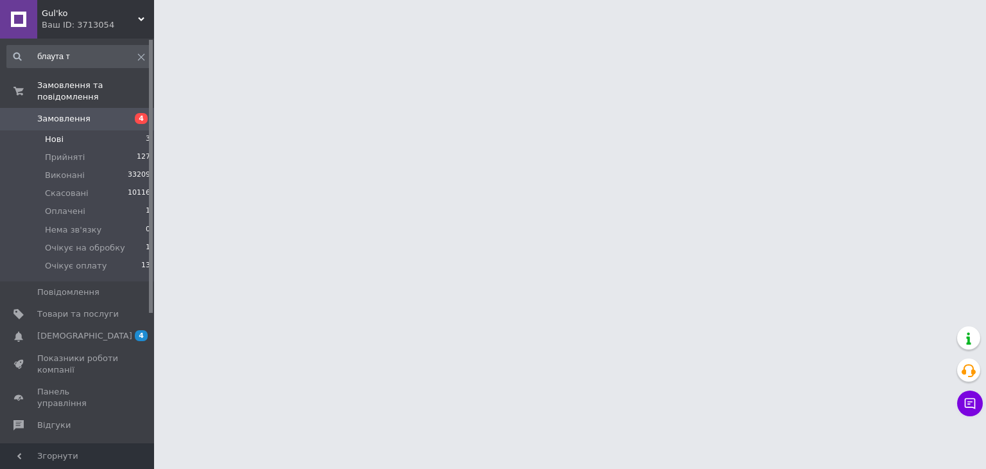
click at [89, 130] on li "Нові 3" at bounding box center [79, 139] width 158 height 18
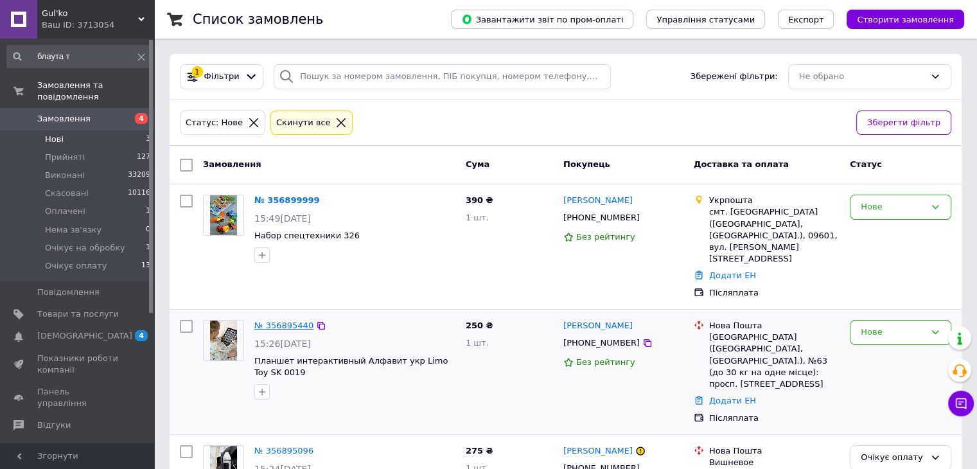
click at [275, 320] on link "№ 356895440" at bounding box center [283, 325] width 59 height 10
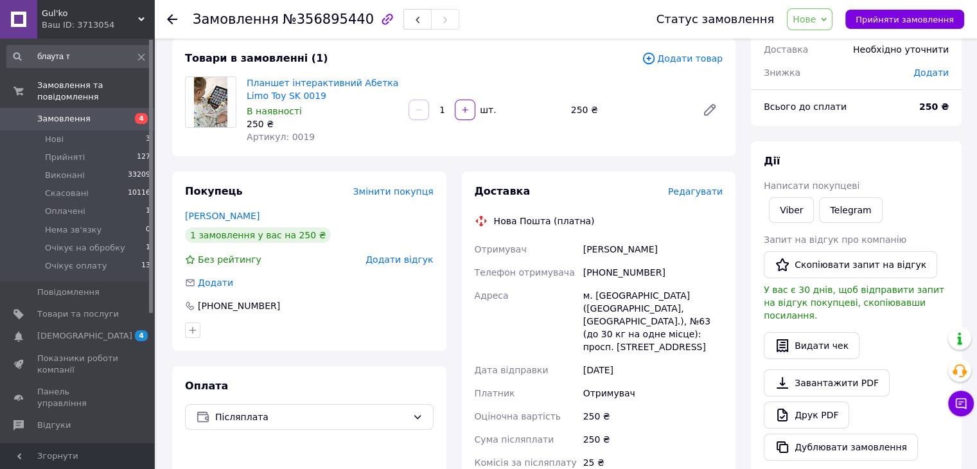
scroll to position [74, 0]
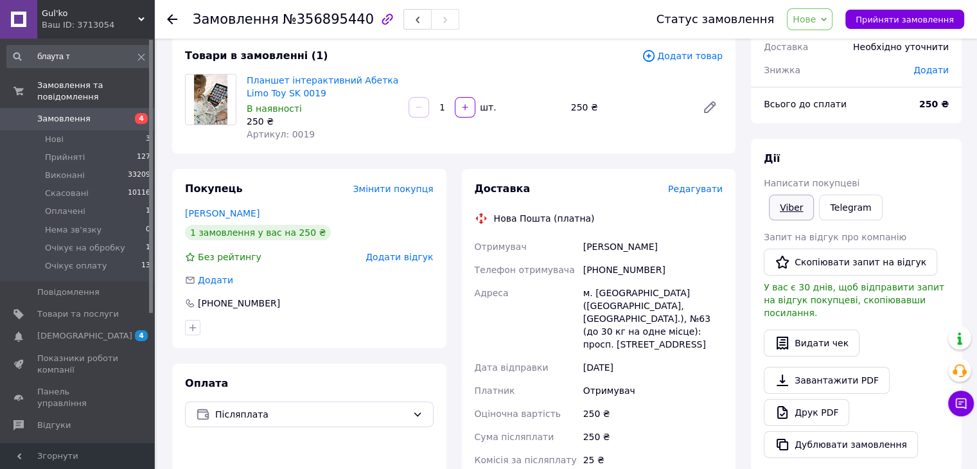
click at [772, 209] on link "Viber" at bounding box center [791, 208] width 45 height 26
click at [724, 445] on div "Доставка Редагувати Нова Пошта (платна) Отримувач Самонов Ігор Телефон отримува…" at bounding box center [599, 406] width 274 height 475
click at [820, 27] on span "Нове" at bounding box center [810, 19] width 46 height 22
click at [846, 145] on li "Очікує оплату" at bounding box center [833, 146] width 93 height 19
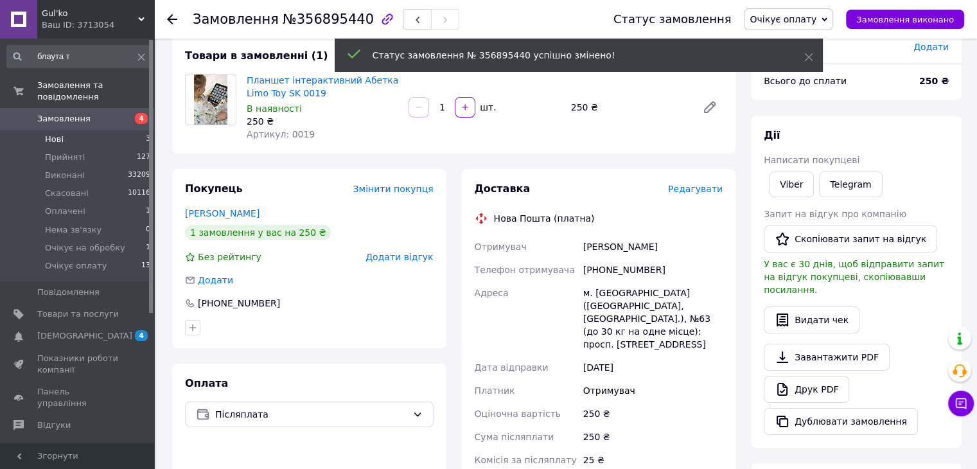
click at [114, 132] on li "Нові 3" at bounding box center [79, 139] width 158 height 18
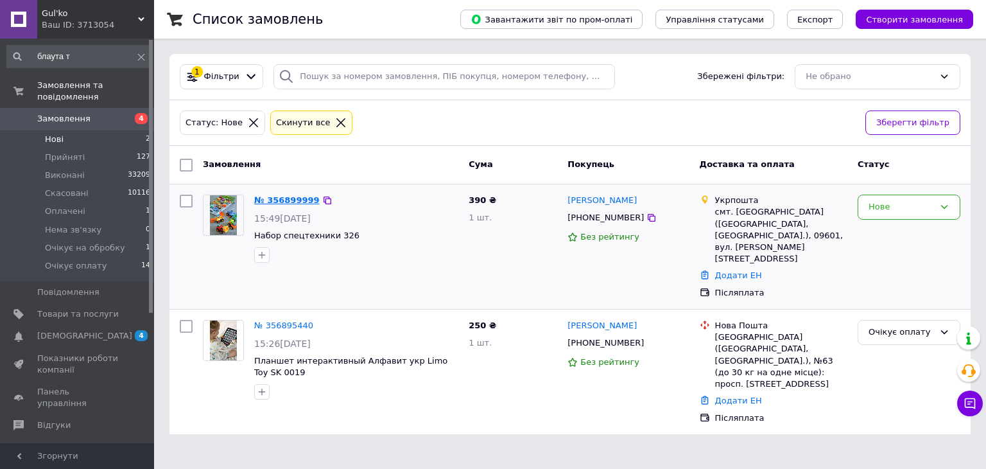
click at [284, 199] on link "№ 356899999" at bounding box center [286, 200] width 65 height 10
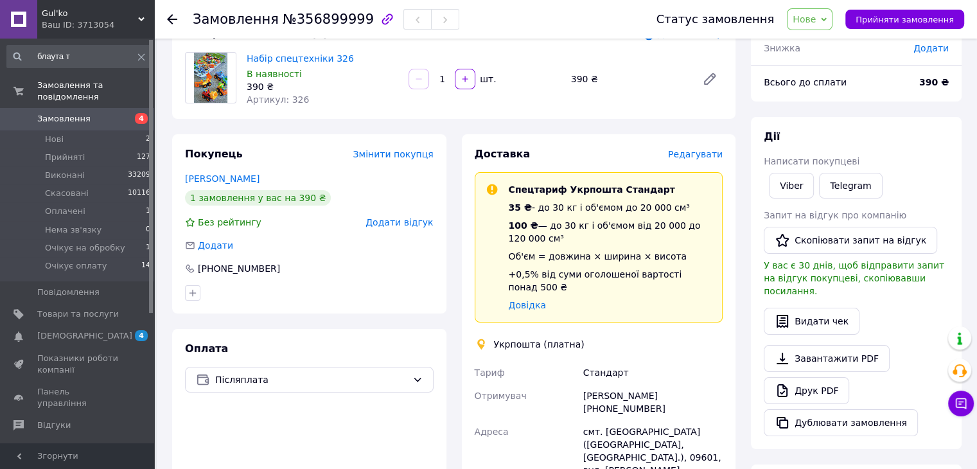
scroll to position [98, 0]
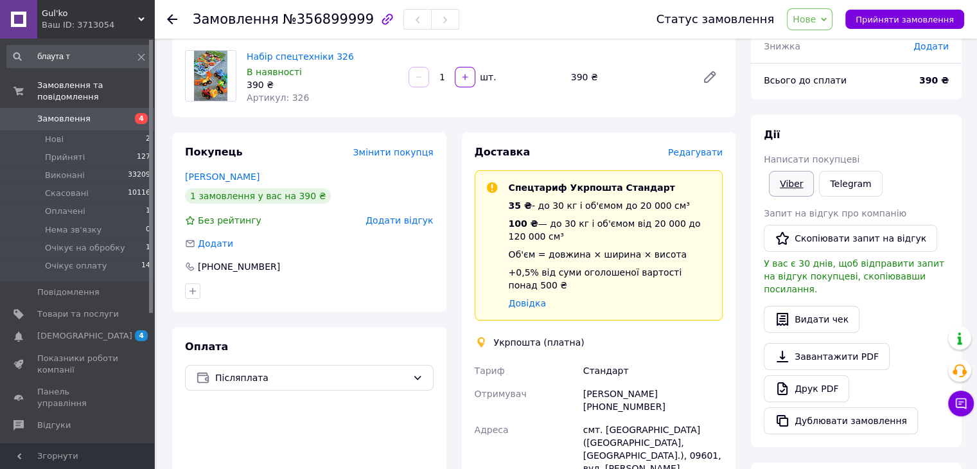
click at [786, 183] on link "Viber" at bounding box center [791, 184] width 45 height 26
click at [742, 455] on div "Доставка Редагувати Спецтариф Укрпошта Стандарт 35 ₴ - до 30 кг і об'ємом до 20…" at bounding box center [599, 444] width 290 height 625
click at [244, 180] on link "Крюкова Вікторія" at bounding box center [222, 176] width 74 height 10
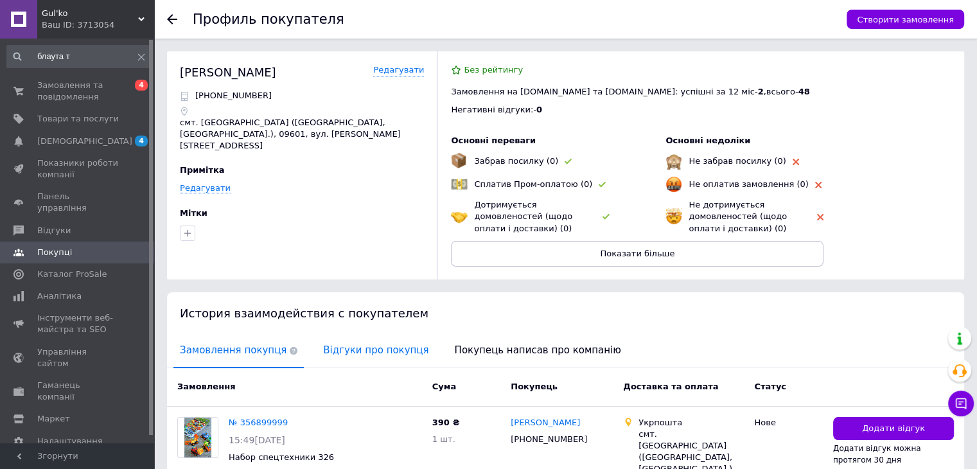
click at [393, 347] on span "Відгуки про покупця" at bounding box center [376, 350] width 118 height 33
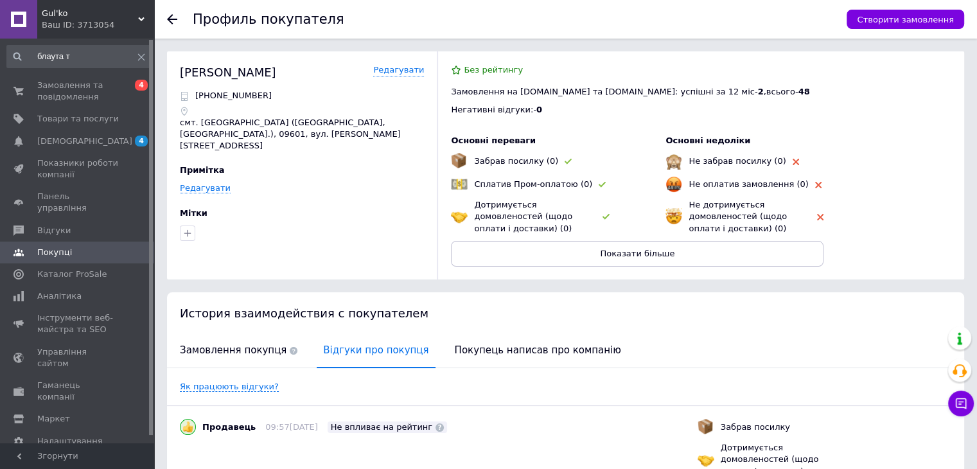
scroll to position [83, 0]
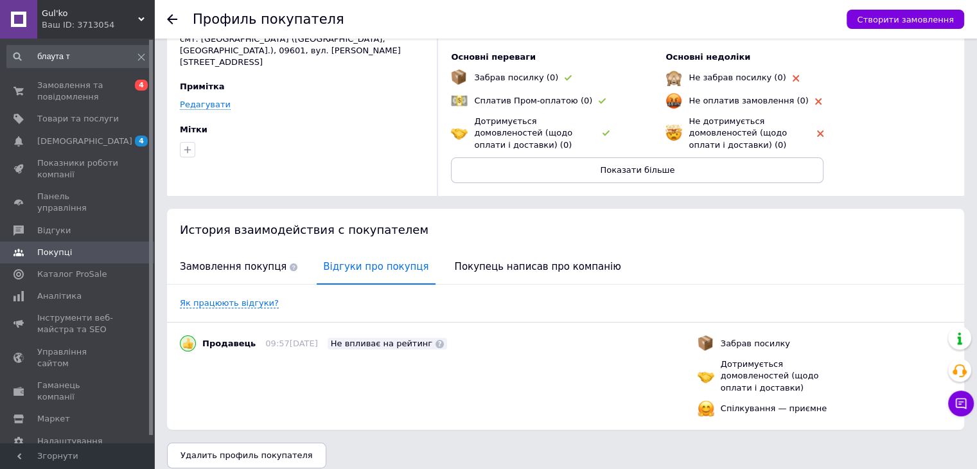
click at [166, 26] on div "Профиль покупателя Створити замовлення" at bounding box center [565, 19] width 823 height 39
click at [173, 24] on icon at bounding box center [172, 19] width 10 height 10
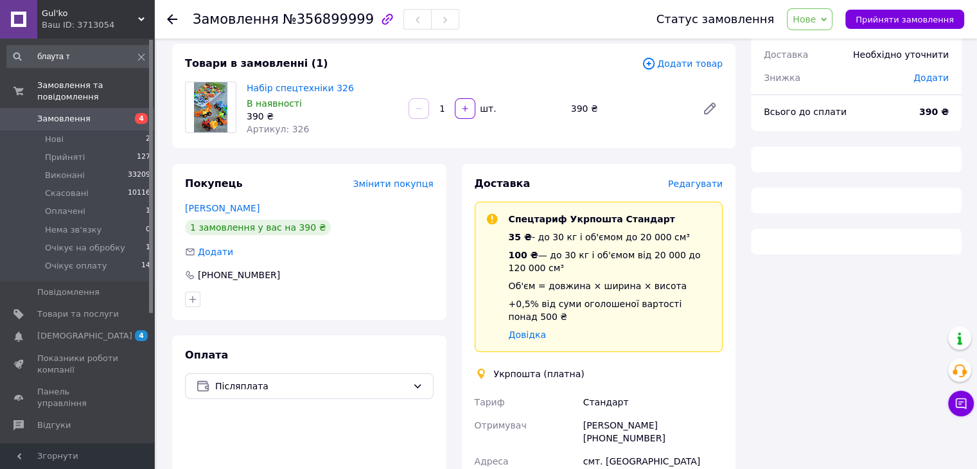
scroll to position [98, 0]
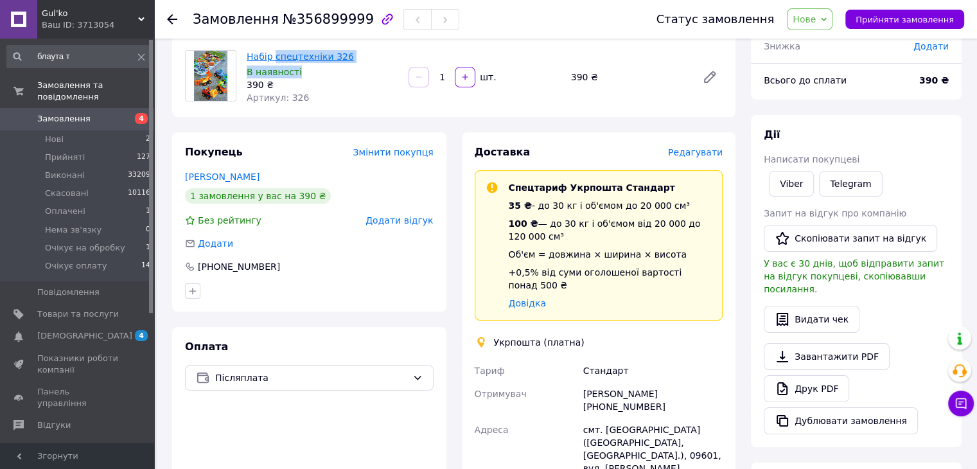
drag, startPoint x: 349, startPoint y: 62, endPoint x: 274, endPoint y: 55, distance: 75.5
click at [274, 55] on div "Набір спецтехніки 326 В наявності 390 ₴ Артикул: 326" at bounding box center [322, 77] width 162 height 59
click at [319, 76] on div "В наявності" at bounding box center [323, 71] width 152 height 13
drag, startPoint x: 347, startPoint y: 58, endPoint x: 249, endPoint y: 55, distance: 98.3
click at [249, 55] on span "Набір спецтехніки 326" at bounding box center [323, 56] width 152 height 13
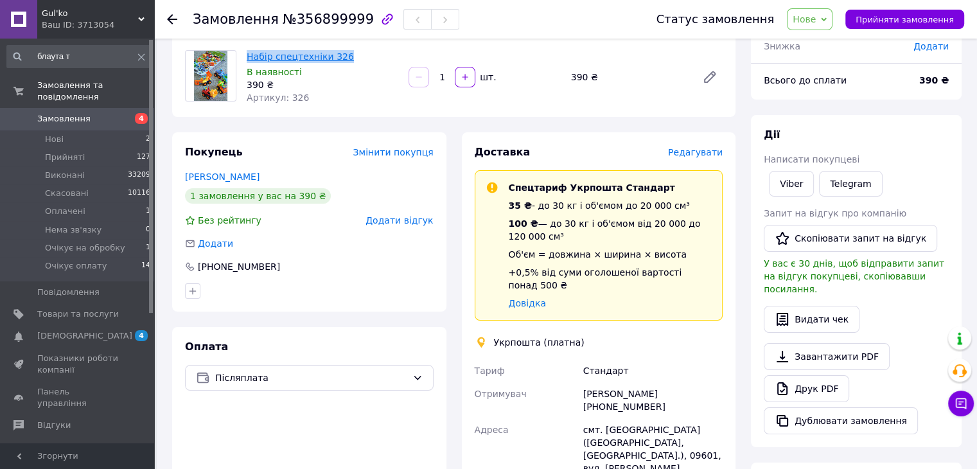
copy link "Набір спецтехніки 326"
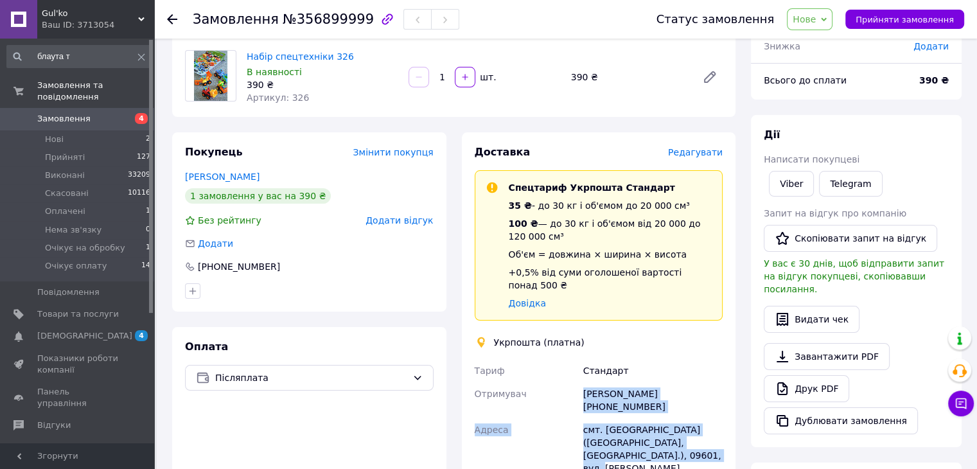
drag, startPoint x: 647, startPoint y: 430, endPoint x: 582, endPoint y: 376, distance: 83.9
copy div "Вікторія Крюкова +380683499874 Адреса смт. Рокитне (Київська обл., Білоцерківсь…"
click at [826, 21] on icon at bounding box center [824, 20] width 6 height 6
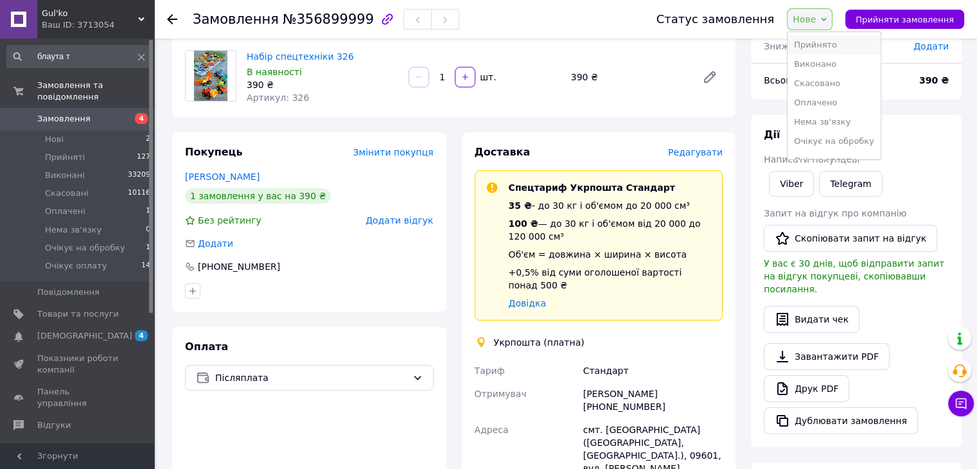
click at [832, 49] on li "Прийнято" at bounding box center [833, 44] width 93 height 19
click at [122, 130] on li "Нові 2" at bounding box center [79, 139] width 158 height 18
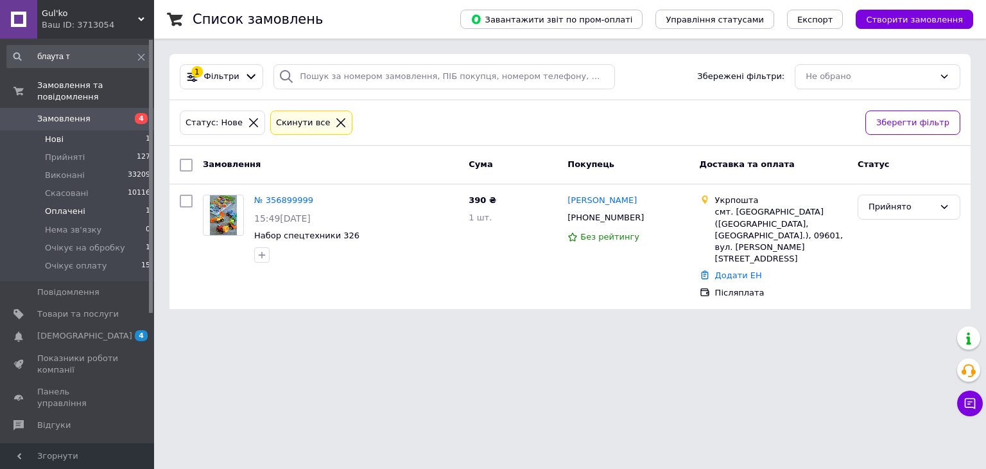
click at [126, 202] on li "Оплачені 1" at bounding box center [79, 211] width 158 height 18
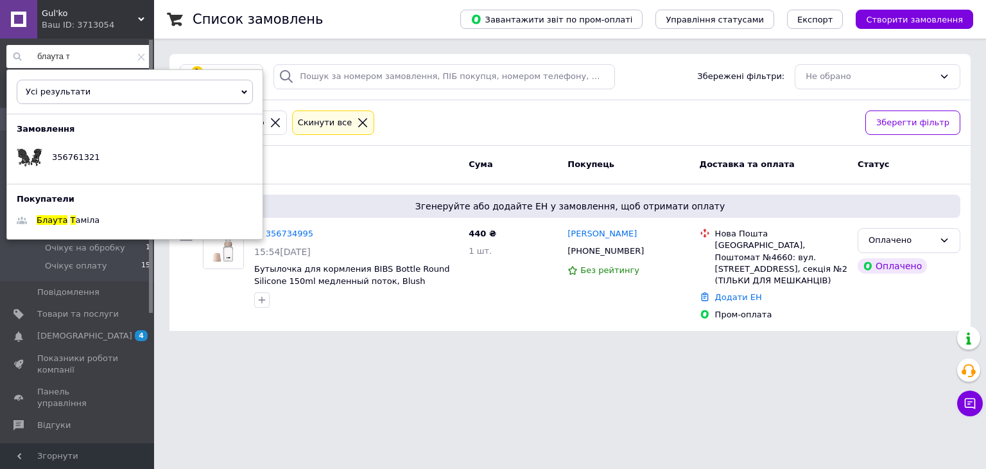
click at [92, 59] on input "блаута т" at bounding box center [78, 56] width 145 height 23
paste input "+380676371323"
type input "+380676371323"
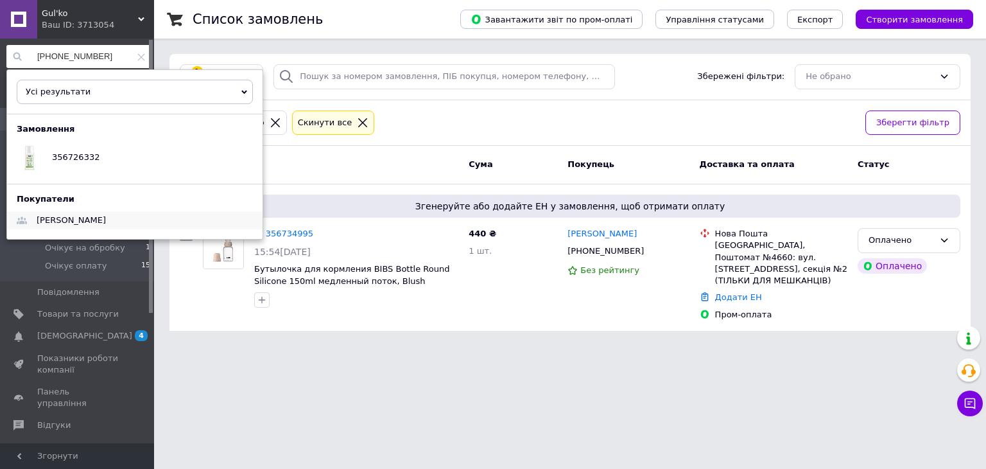
click at [90, 215] on span "Валерия Высикан" at bounding box center [71, 220] width 69 height 10
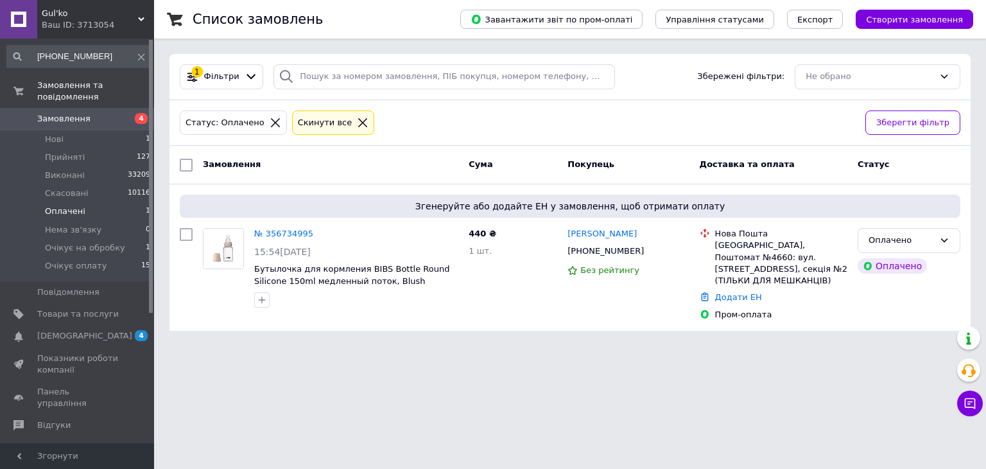
click at [390, 346] on html "Gul'ko Ваш ID: 3713054 Сайт Gul'ko Кабінет покупця Перевірити стан системи Стор…" at bounding box center [493, 173] width 986 height 346
click at [114, 242] on span "Очікує на обробку" at bounding box center [85, 248] width 80 height 12
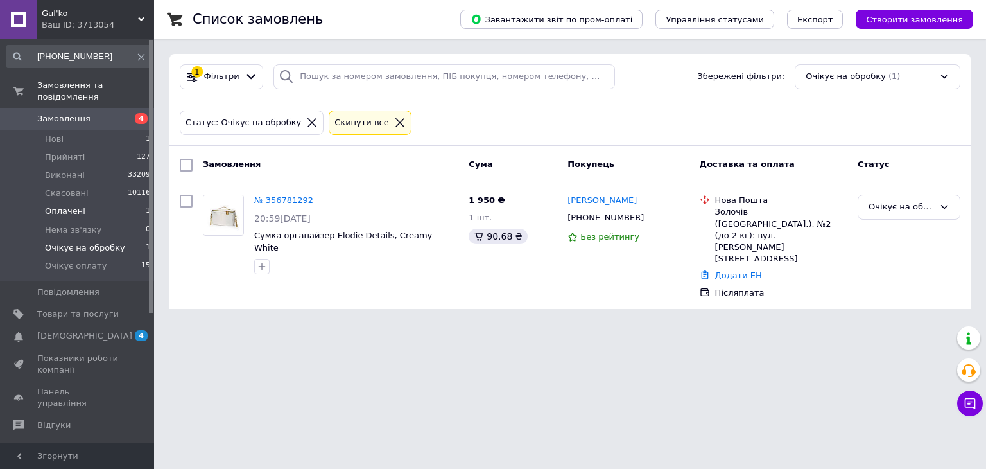
click at [114, 202] on li "Оплачені 1" at bounding box center [79, 211] width 158 height 18
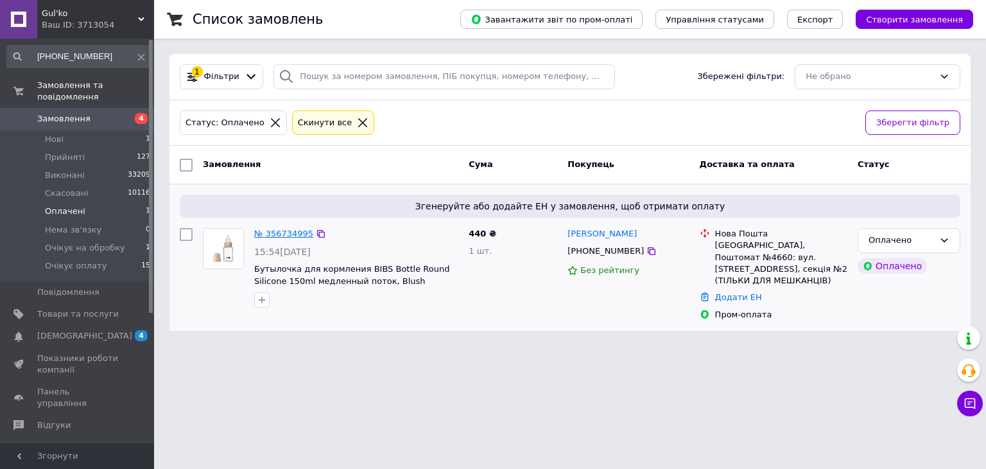
click at [278, 231] on link "№ 356734995" at bounding box center [283, 234] width 59 height 10
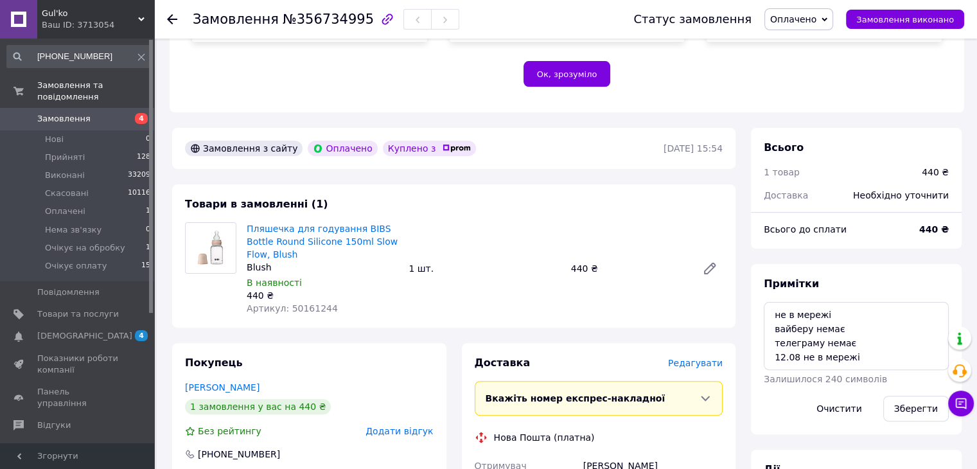
scroll to position [299, 0]
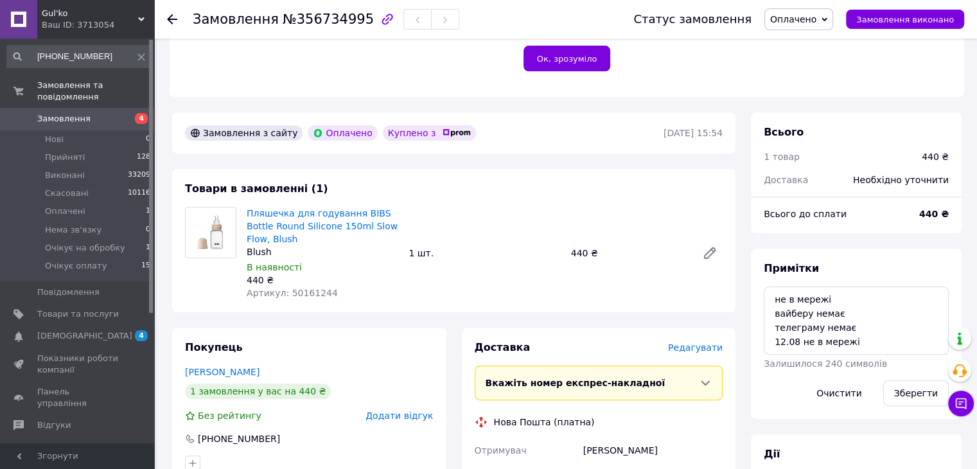
click at [427, 109] on div "Замовлення №356734995 Статус замовлення Оплачено Прийнято Виконано Скасовано Не…" at bounding box center [567, 398] width 820 height 1319
click at [111, 257] on li "Очікує оплату 15" at bounding box center [79, 269] width 158 height 24
